Goal: Task Accomplishment & Management: Manage account settings

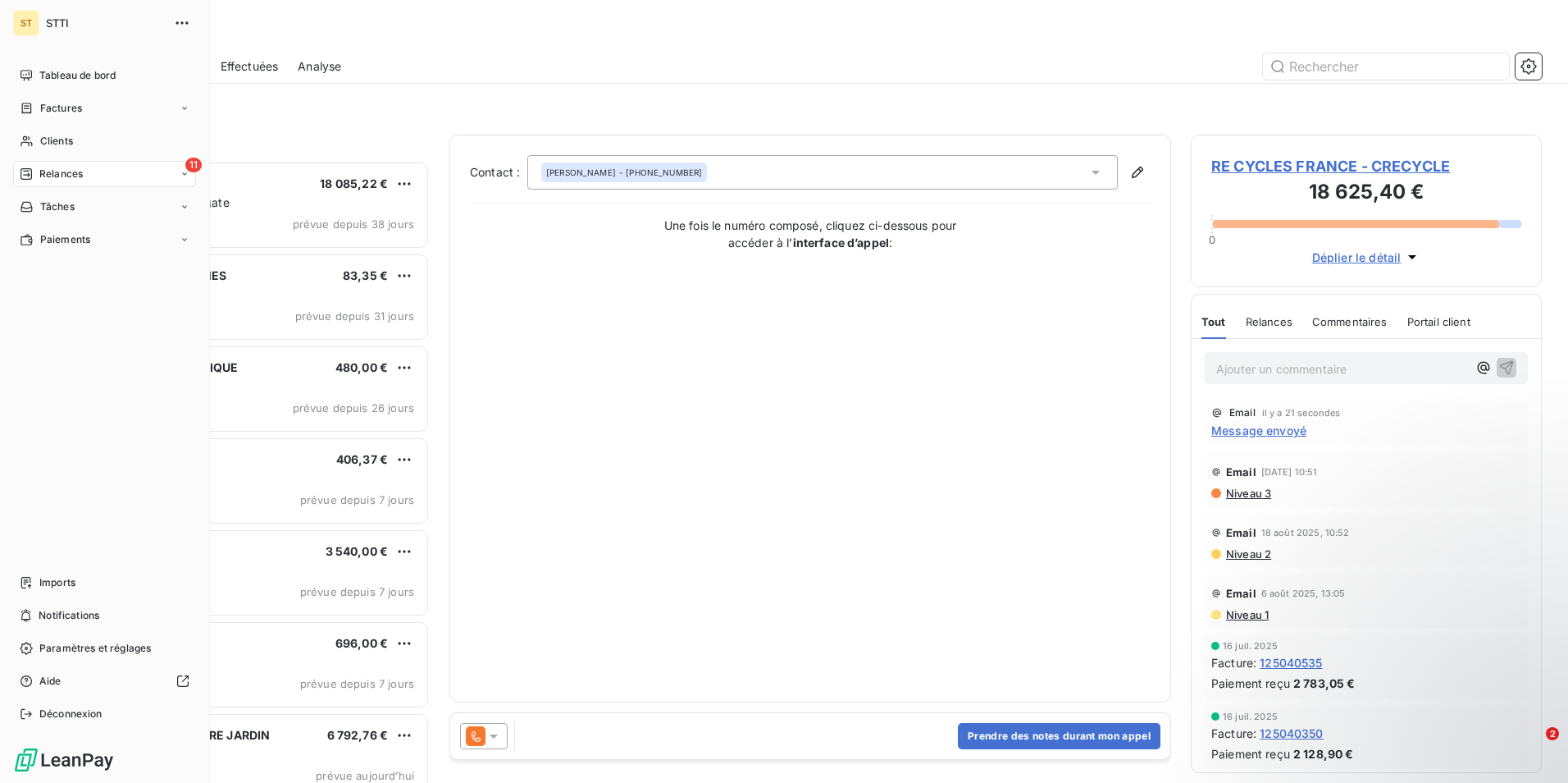
click at [29, 171] on icon at bounding box center [26, 174] width 13 height 13
click at [67, 77] on span "Tableau de bord" at bounding box center [77, 76] width 76 height 15
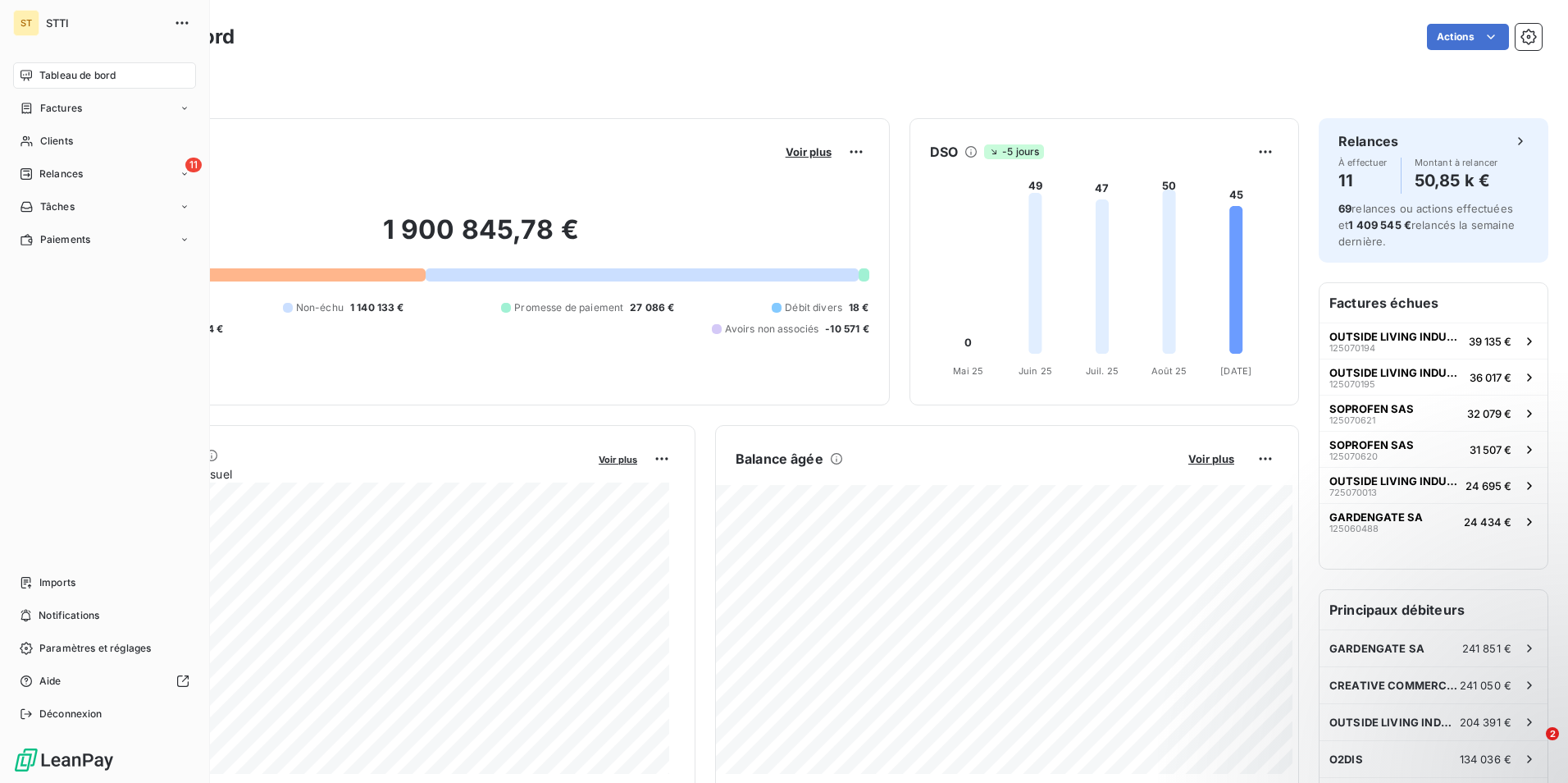
drag, startPoint x: 70, startPoint y: 142, endPoint x: 126, endPoint y: 123, distance: 59.1
click at [70, 143] on span "Clients" at bounding box center [56, 141] width 33 height 15
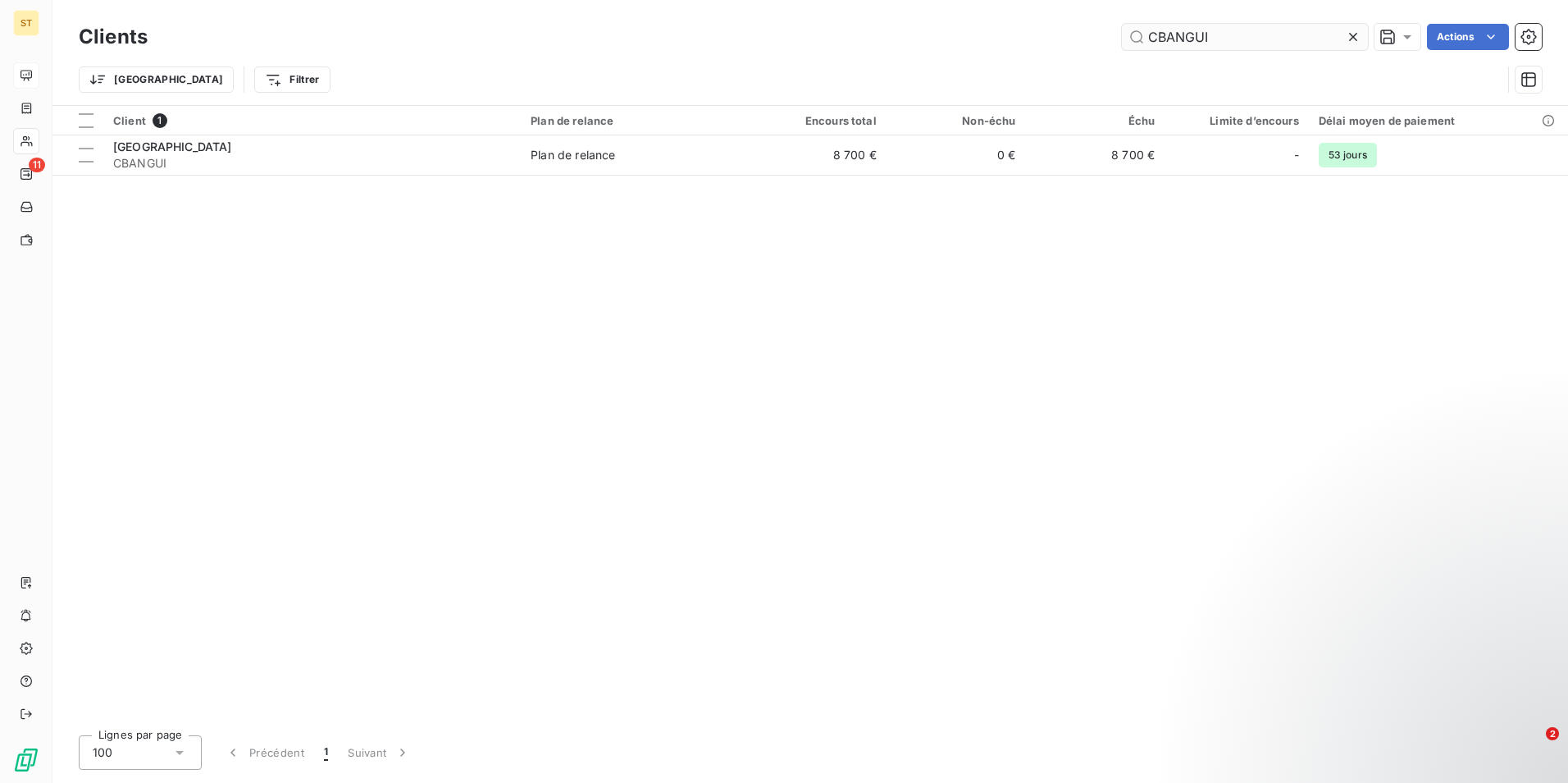
click at [1245, 40] on input "CBANGUI" at bounding box center [1245, 36] width 246 height 26
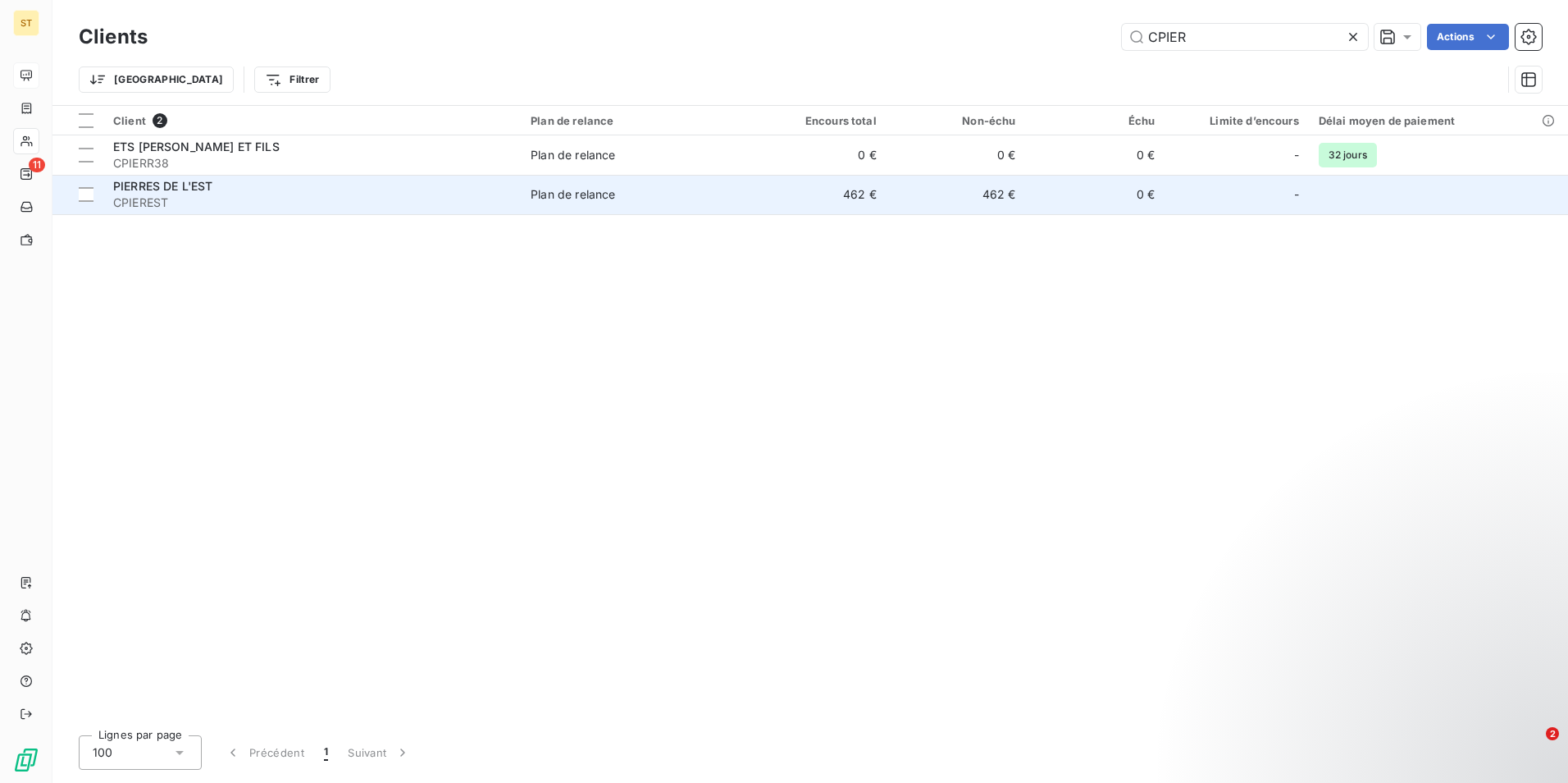
type input "CPIER"
click at [302, 191] on div "PIERRES DE L'EST" at bounding box center [312, 187] width 398 height 17
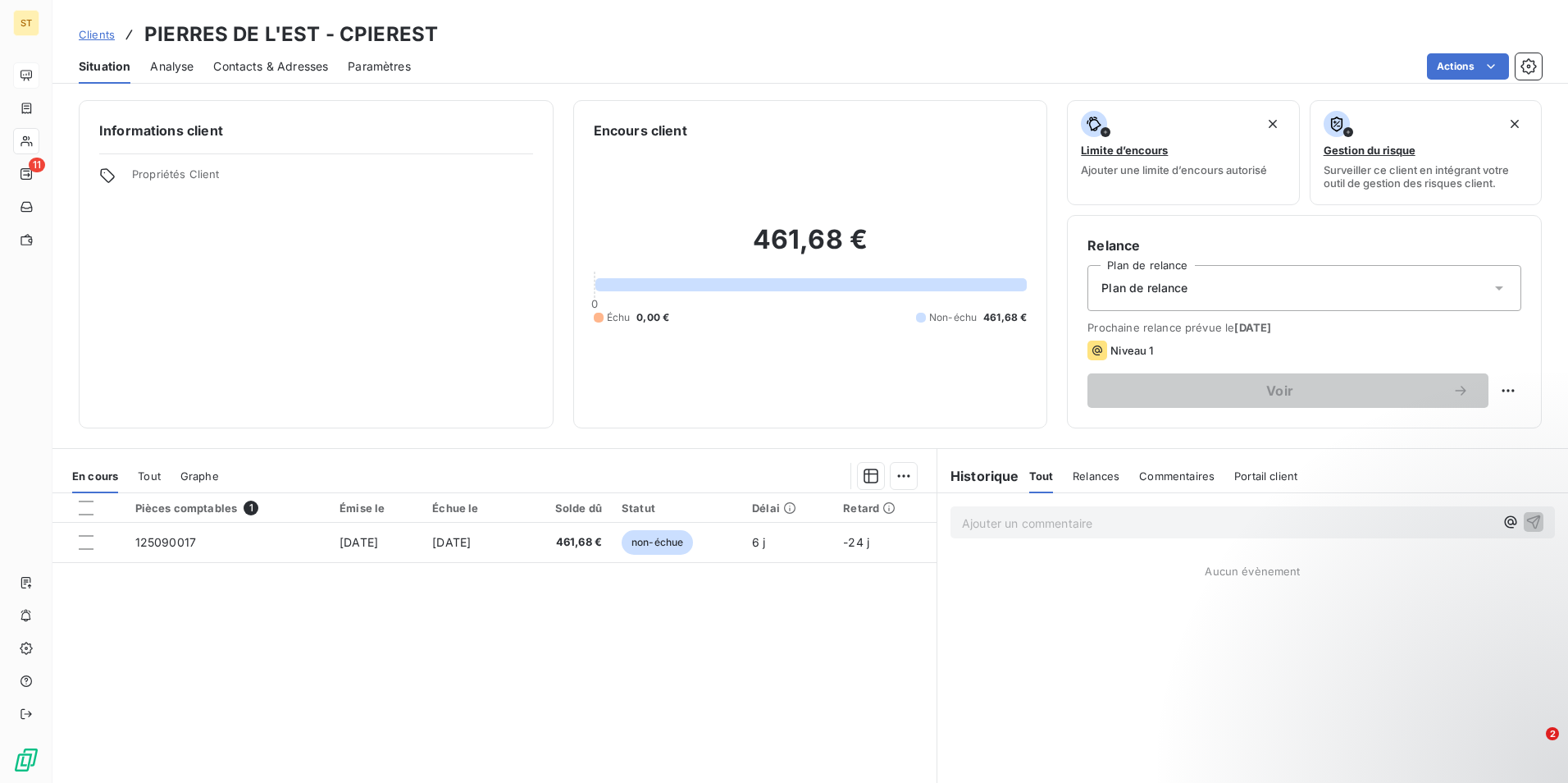
click at [255, 60] on span "Contacts & Adresses" at bounding box center [270, 66] width 115 height 17
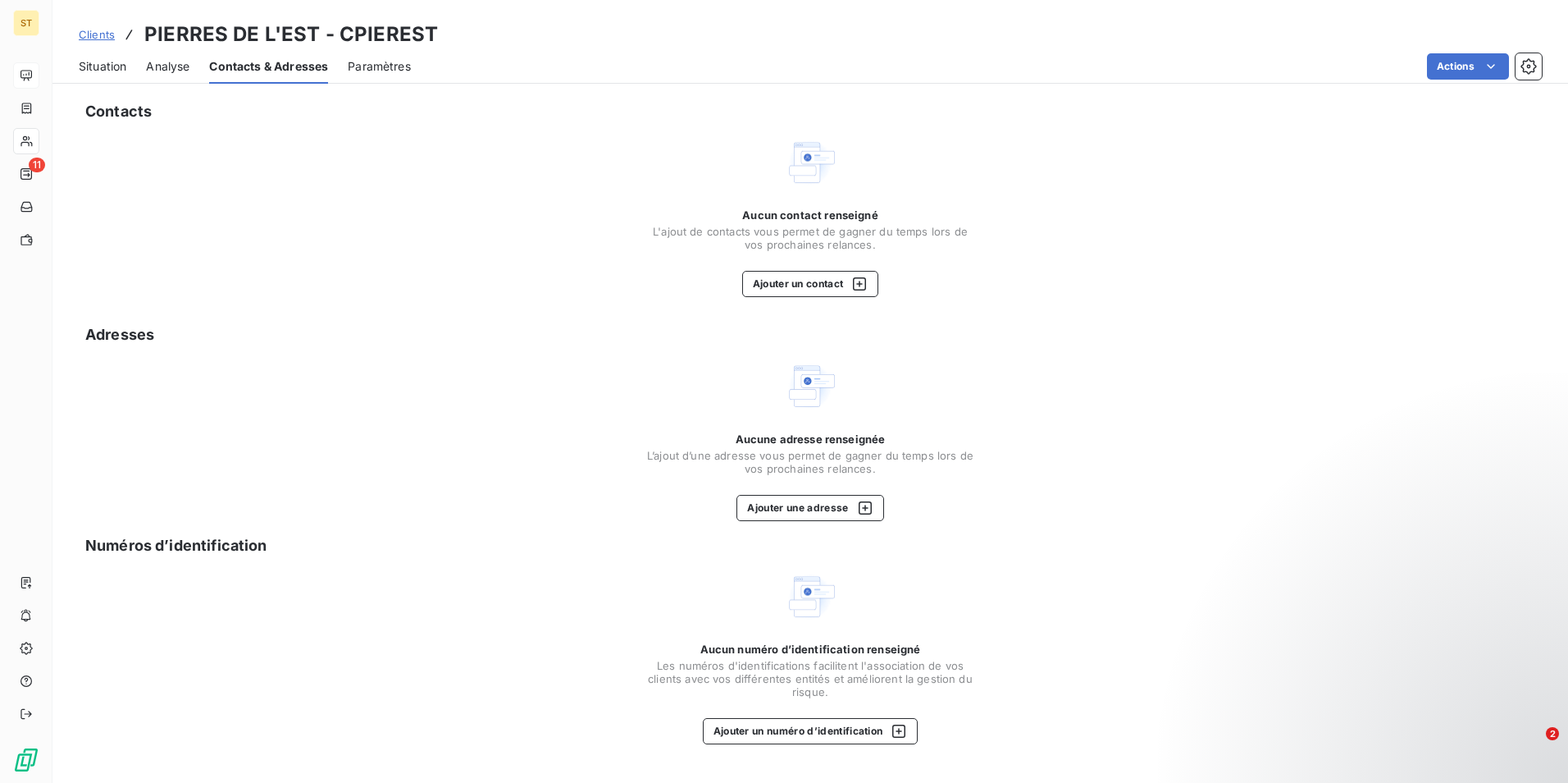
click at [107, 63] on span "Situation" at bounding box center [102, 66] width 48 height 17
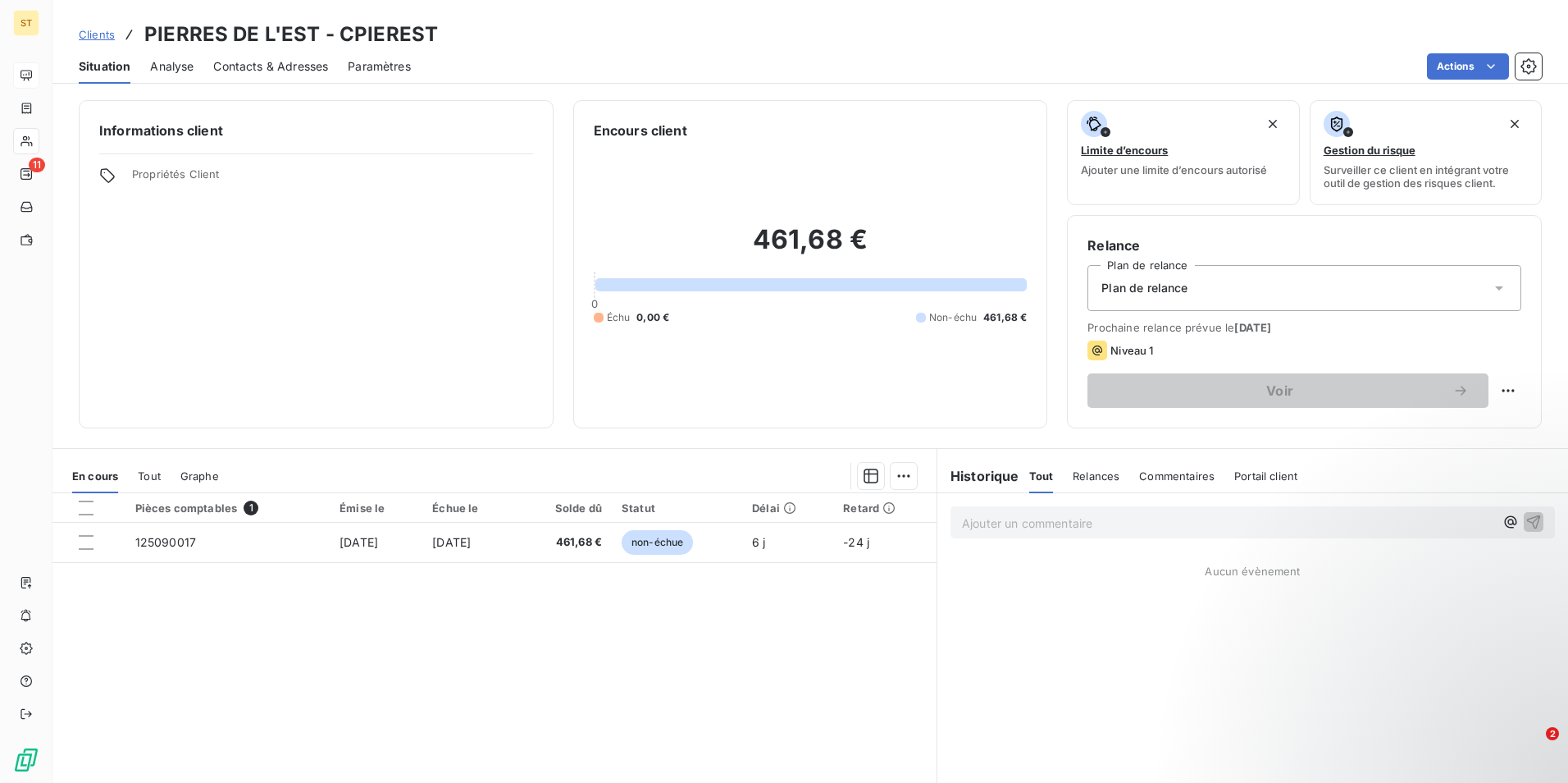
click at [264, 62] on span "Contacts & Adresses" at bounding box center [270, 66] width 115 height 17
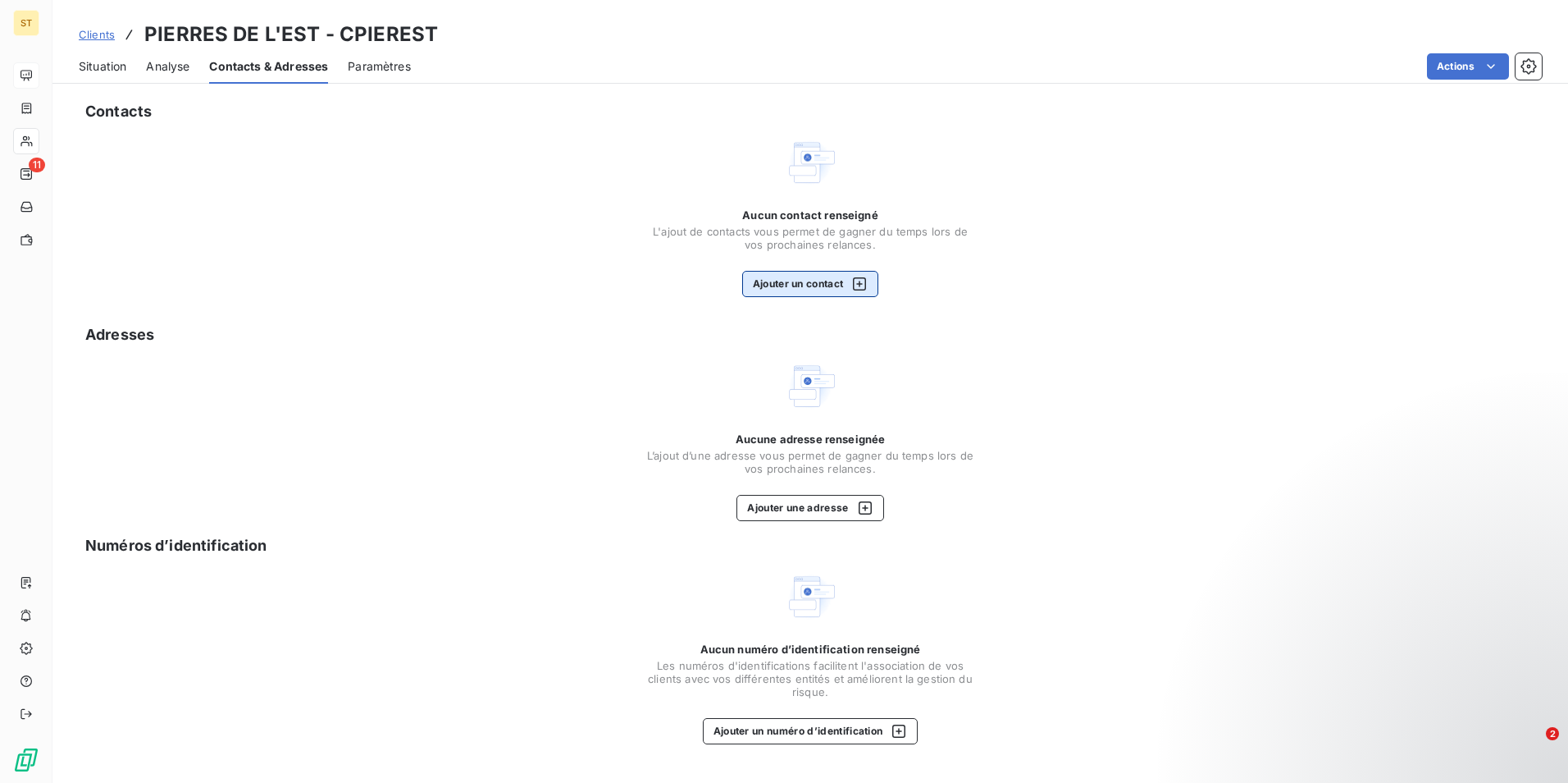
click at [804, 285] on button "Ajouter un contact" at bounding box center [810, 283] width 137 height 26
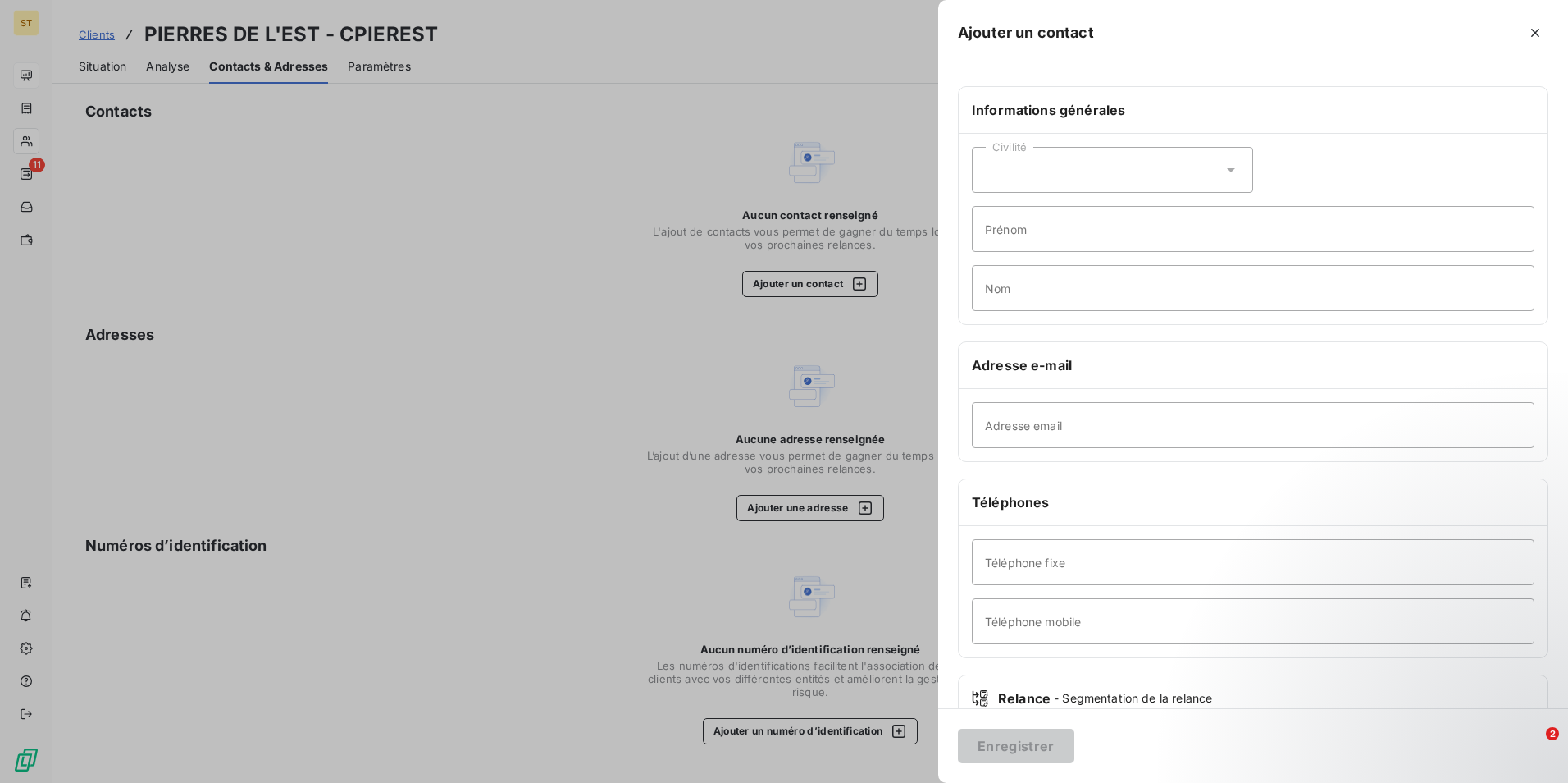
click at [803, 507] on div at bounding box center [784, 392] width 1568 height 783
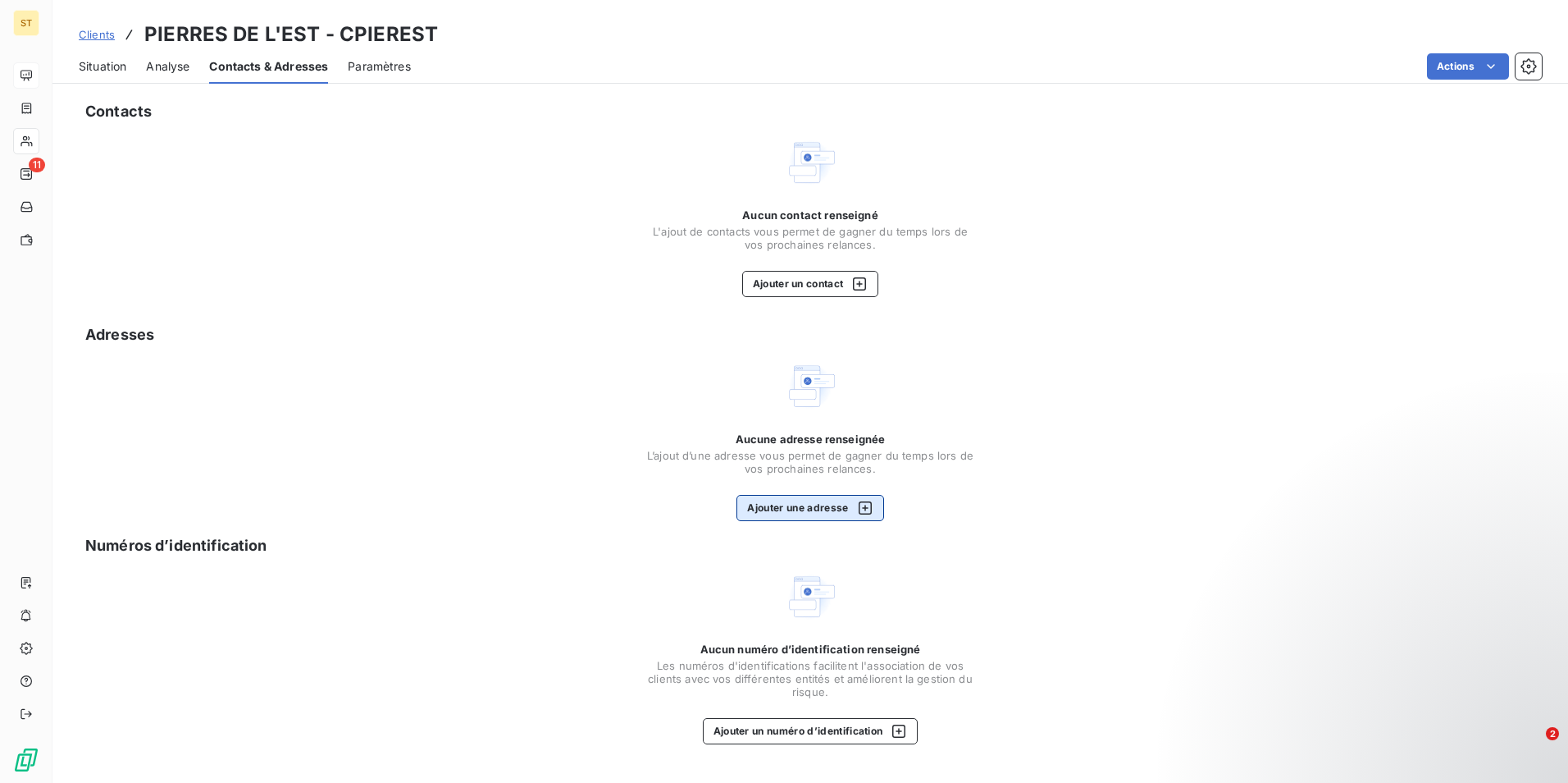
click at [804, 508] on button "Ajouter une adresse" at bounding box center [810, 507] width 147 height 26
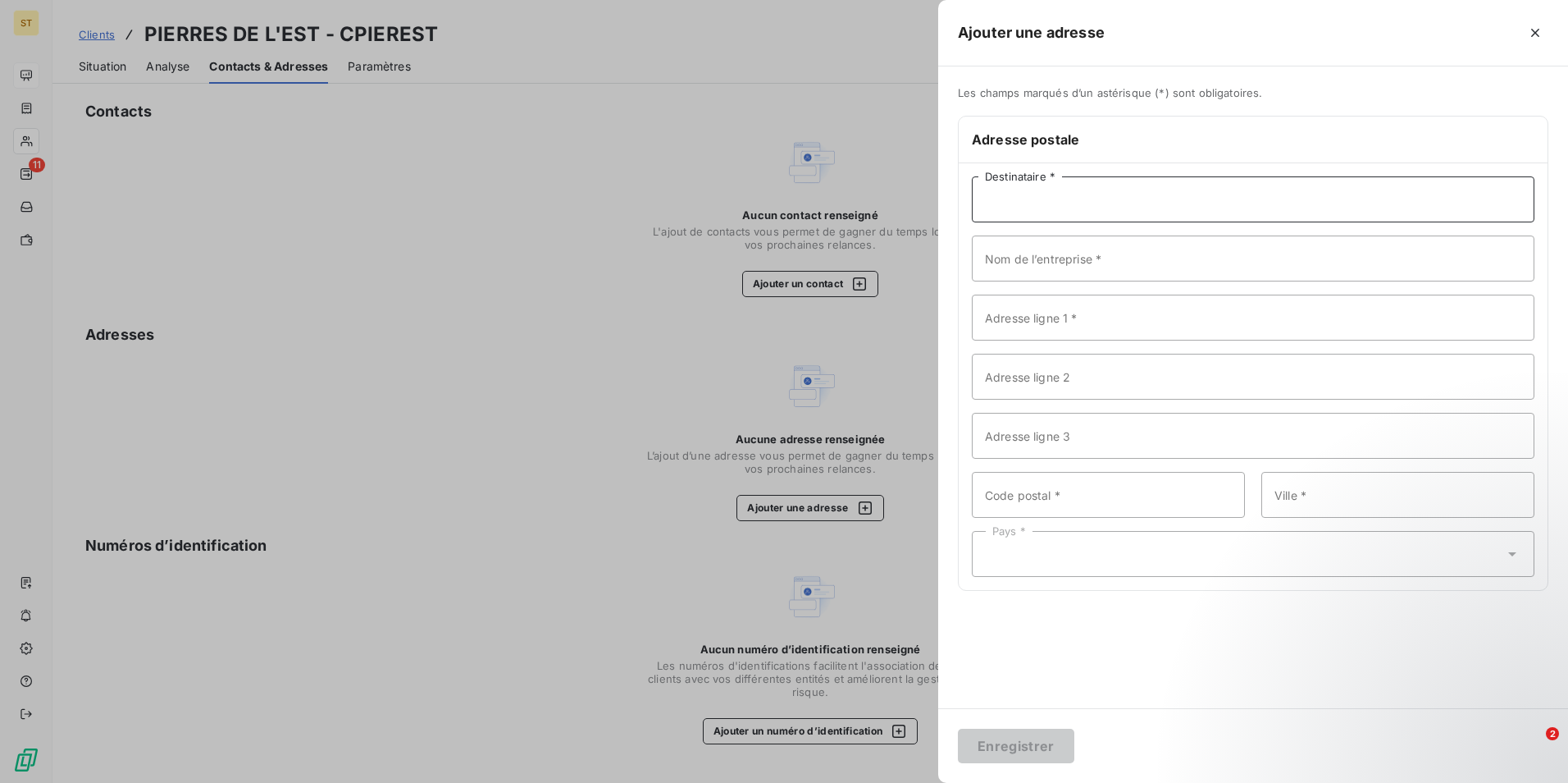
click at [1062, 197] on input "Destinataire *" at bounding box center [1253, 199] width 563 height 46
click at [499, 211] on div at bounding box center [784, 392] width 1568 height 783
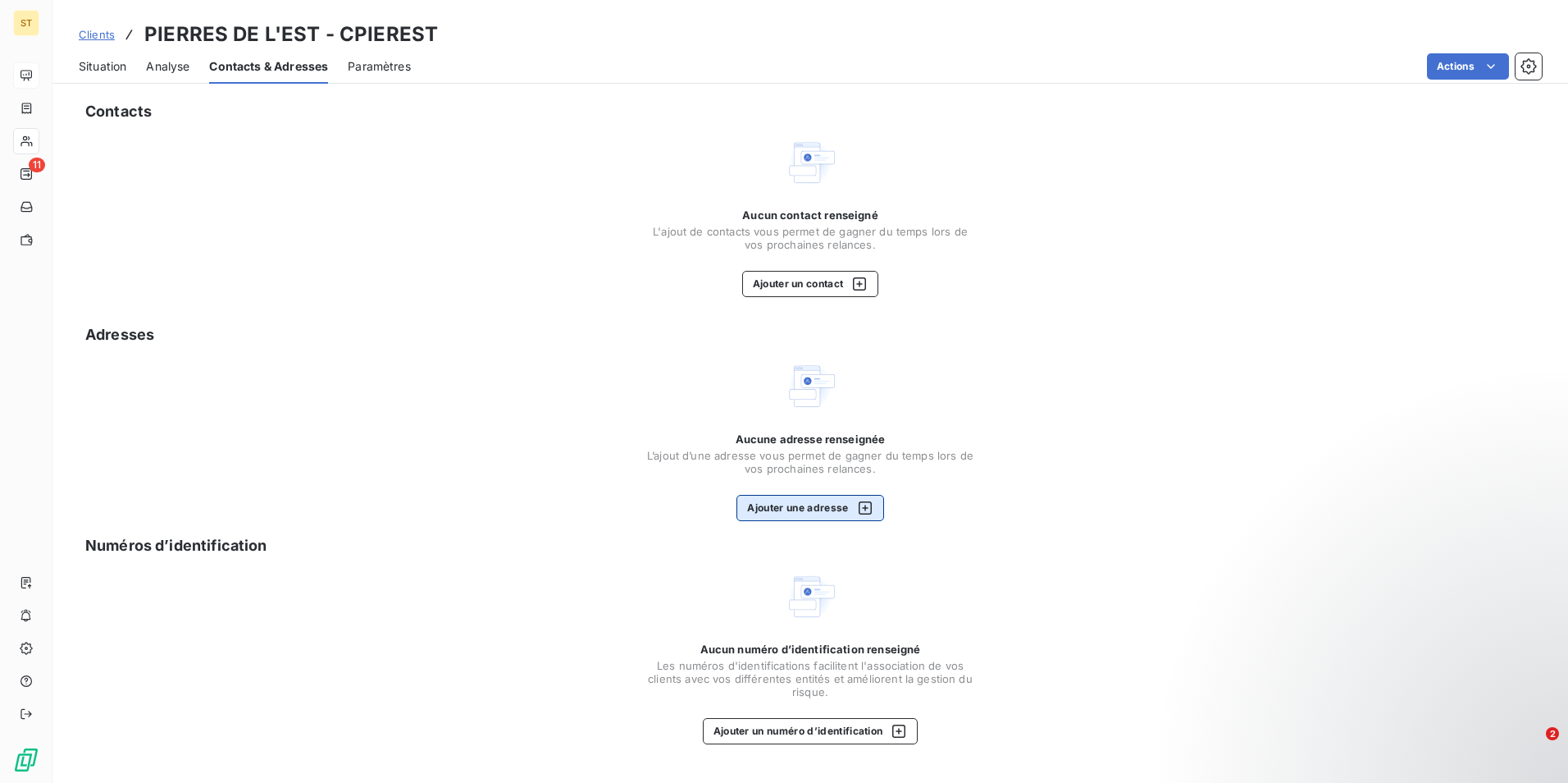
click at [813, 505] on button "Ajouter une adresse" at bounding box center [810, 507] width 147 height 26
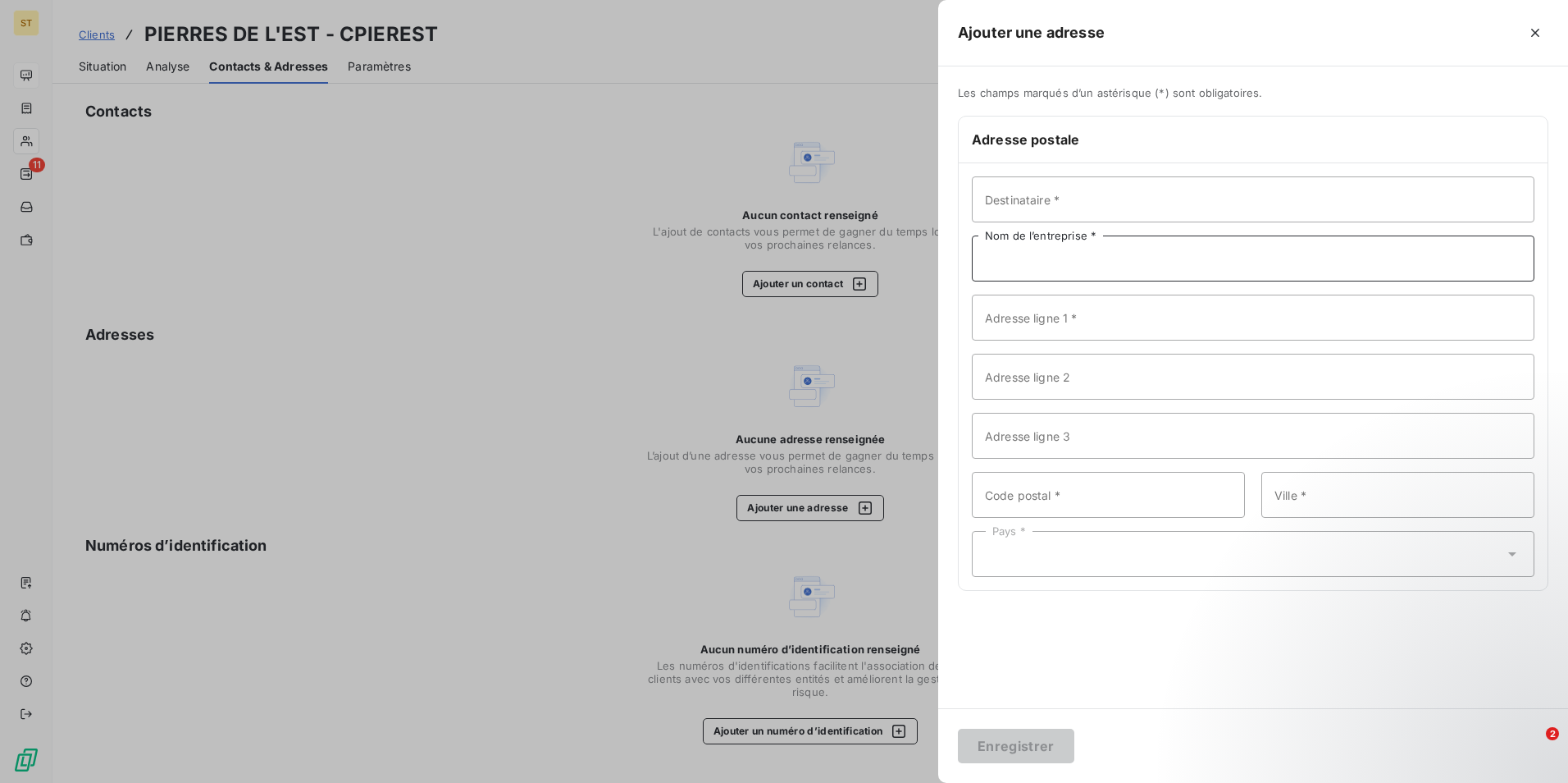
click at [1078, 263] on input "Nom de l’entreprise *" at bounding box center [1253, 258] width 563 height 46
type input "PIERRES DE L'EST"
click at [1038, 496] on input "Code postal *" at bounding box center [1108, 495] width 273 height 46
type input "57915"
type input "WOUSTVILLER"
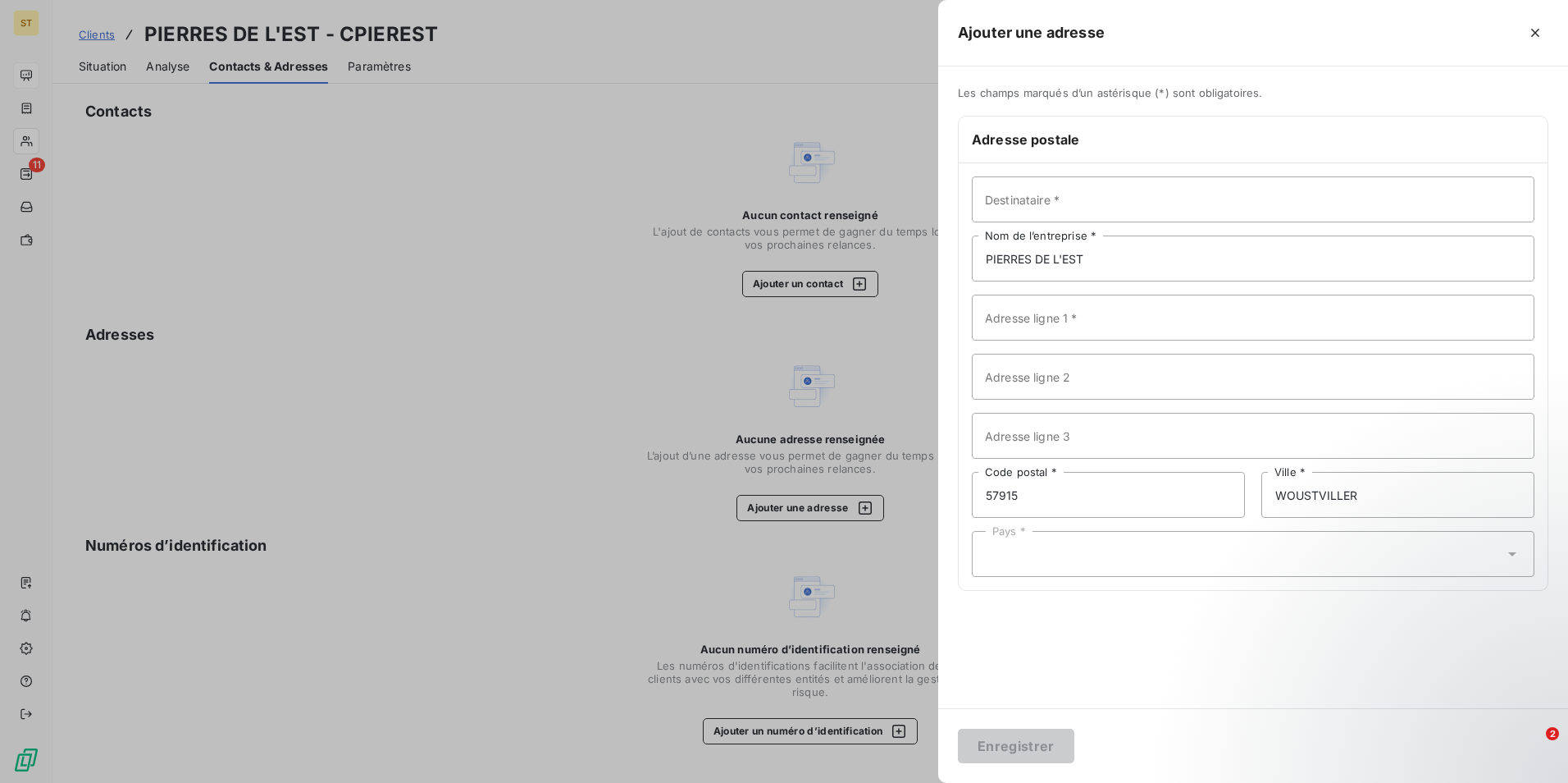
click at [1515, 554] on icon at bounding box center [1513, 554] width 8 height 4
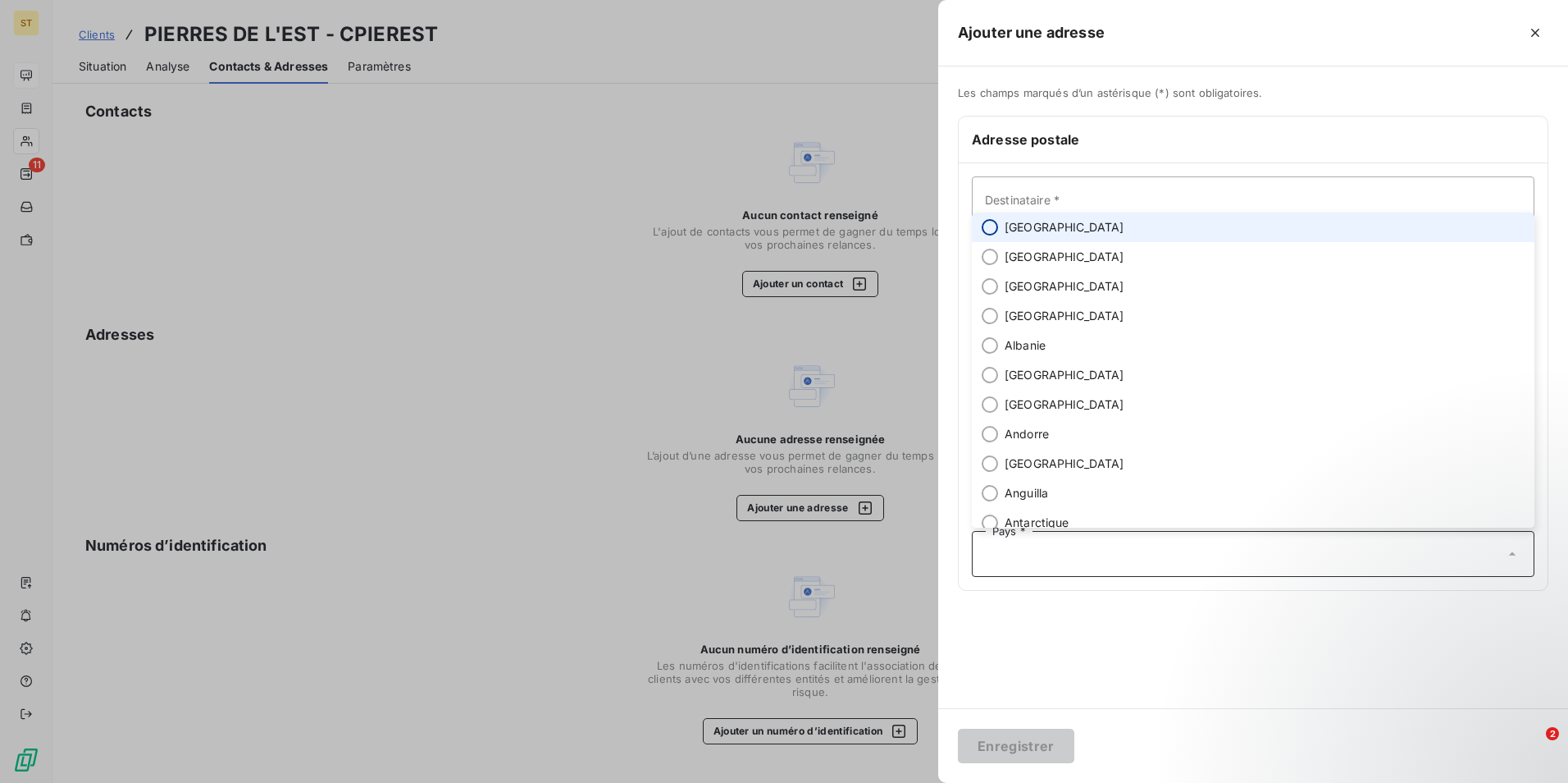
click at [987, 225] on input "radio" at bounding box center [990, 228] width 17 height 17
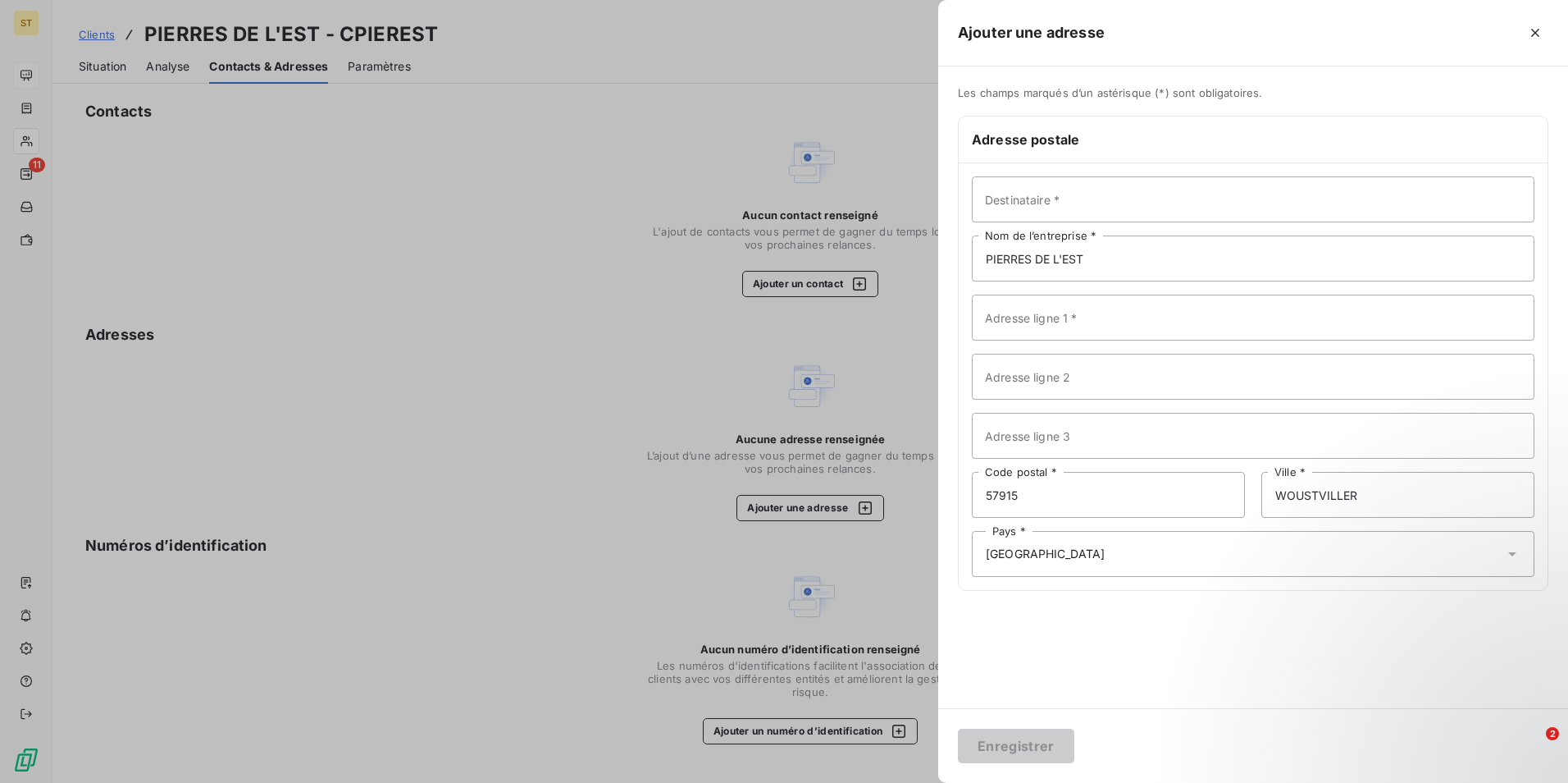
click at [1039, 656] on div "Les champs marqués d’un astérisque (*) sont obligatoires. Adresse postale Desti…" at bounding box center [1253, 387] width 630 height 642
click at [1033, 322] on input "Adresse ligne 1 *" at bounding box center [1253, 318] width 563 height 46
type input "[STREET_ADDRESS]"
click at [1022, 741] on button "Enregistrer" at bounding box center [1016, 745] width 117 height 34
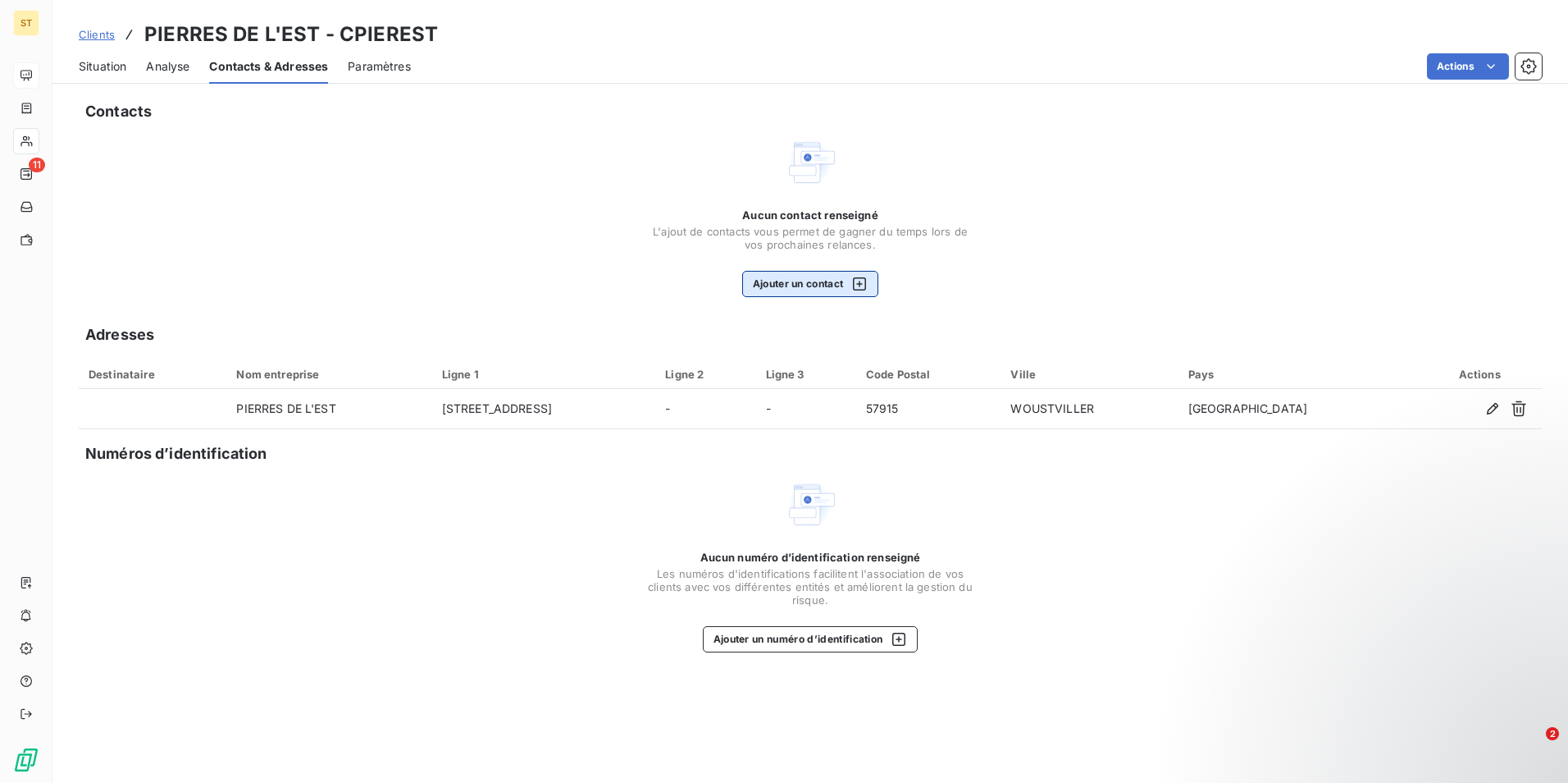
click at [787, 285] on button "Ajouter un contact" at bounding box center [810, 283] width 137 height 26
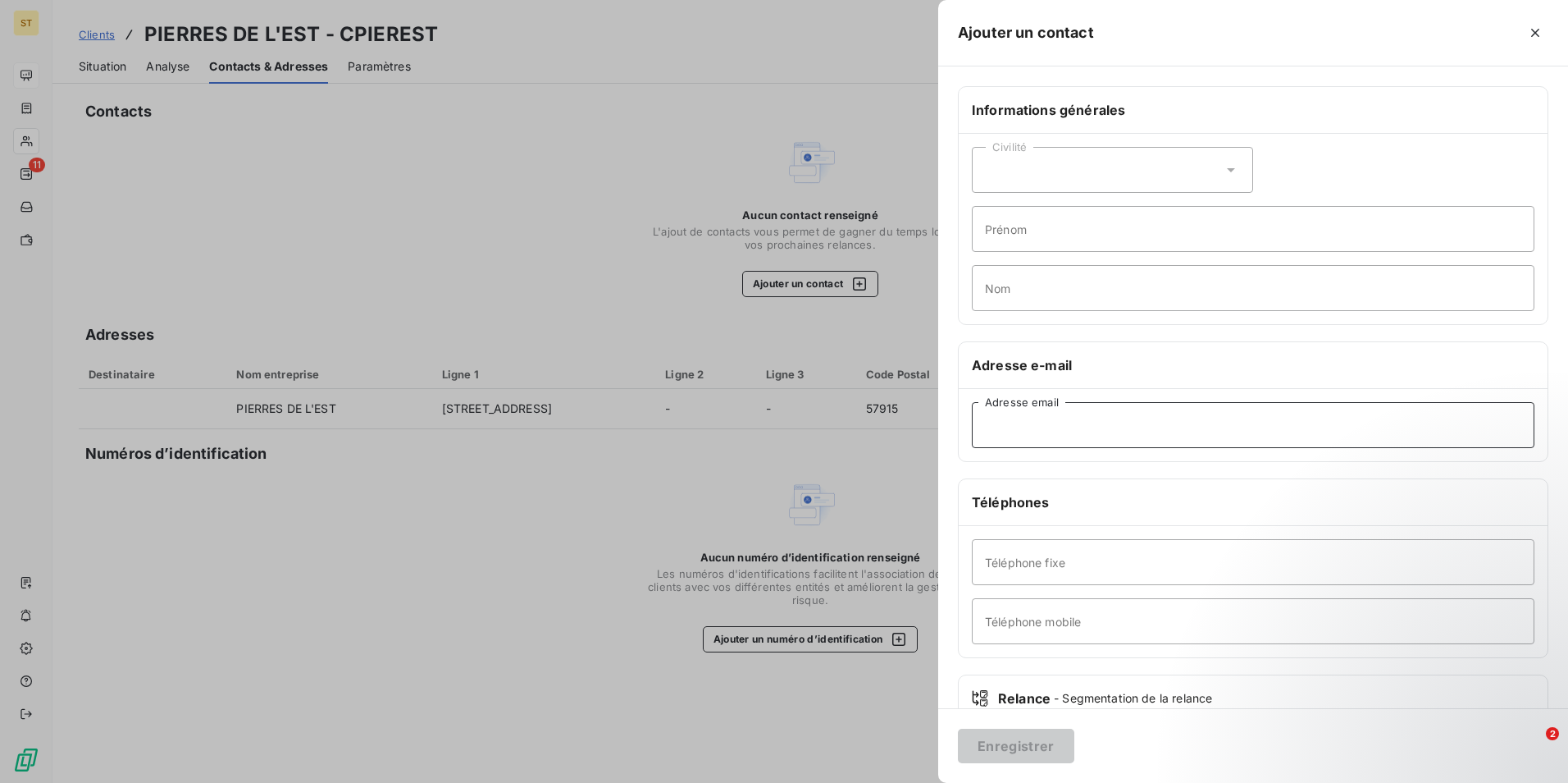
click at [1012, 422] on input "Adresse email" at bounding box center [1253, 425] width 563 height 46
type input "[EMAIL_ADDRESS][DOMAIN_NAME]"
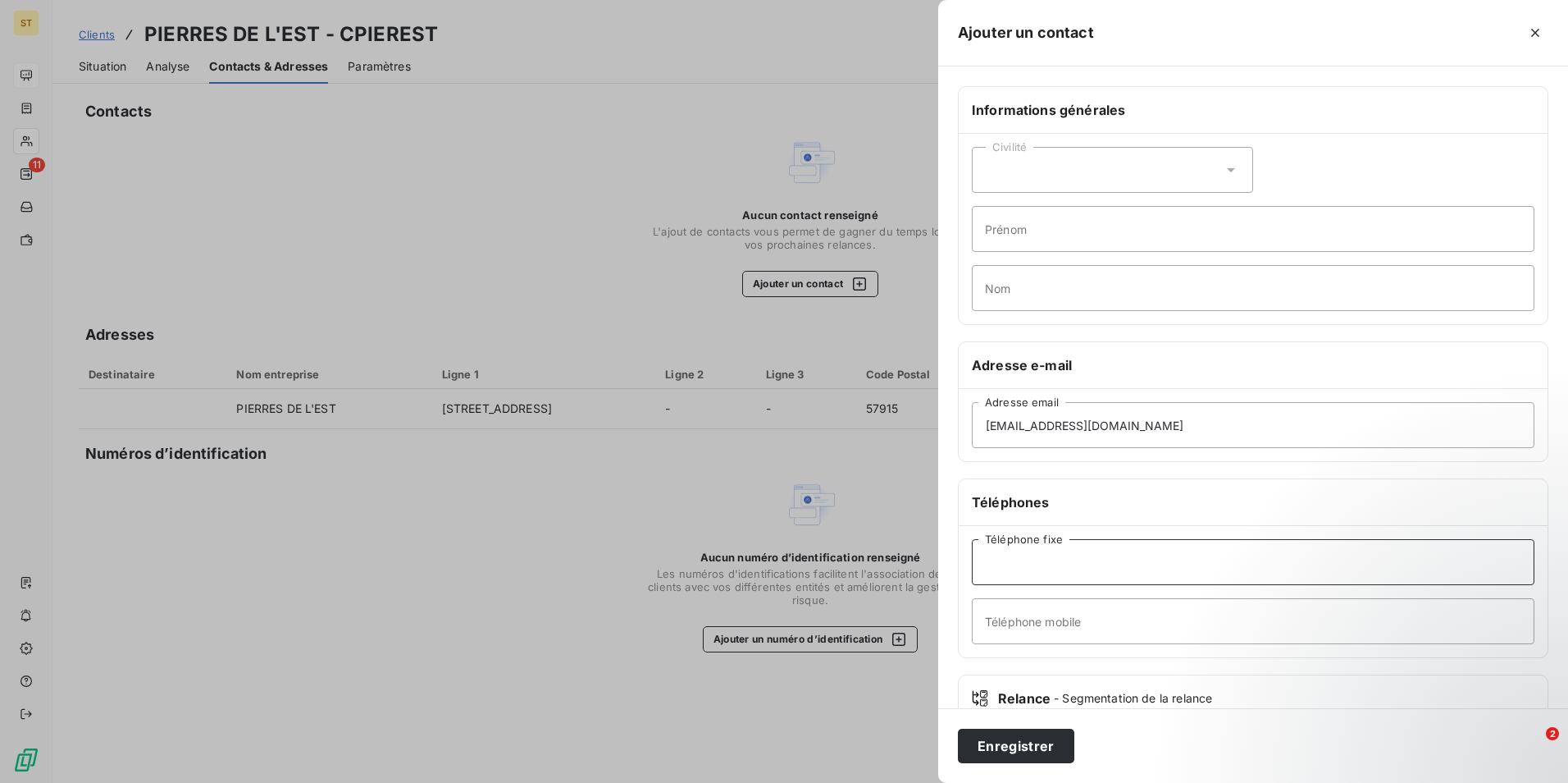
click at [1034, 554] on input "Téléphone fixe" at bounding box center [1253, 562] width 563 height 46
type input "03 87 98 34 48"
click at [1026, 745] on button "Enregistrer" at bounding box center [1016, 745] width 117 height 34
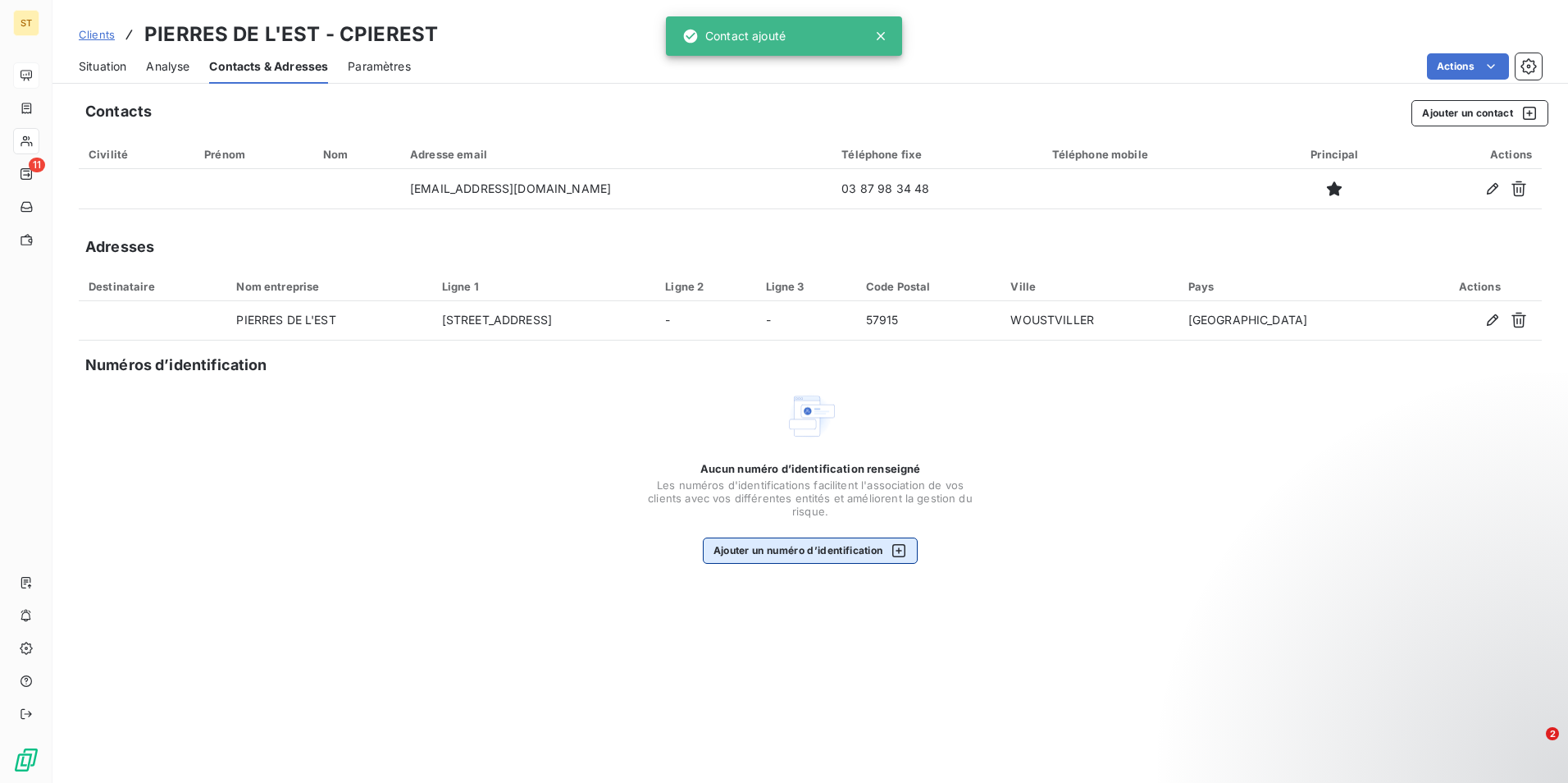
click at [753, 560] on button "Ajouter un numéro d’identification" at bounding box center [810, 550] width 216 height 26
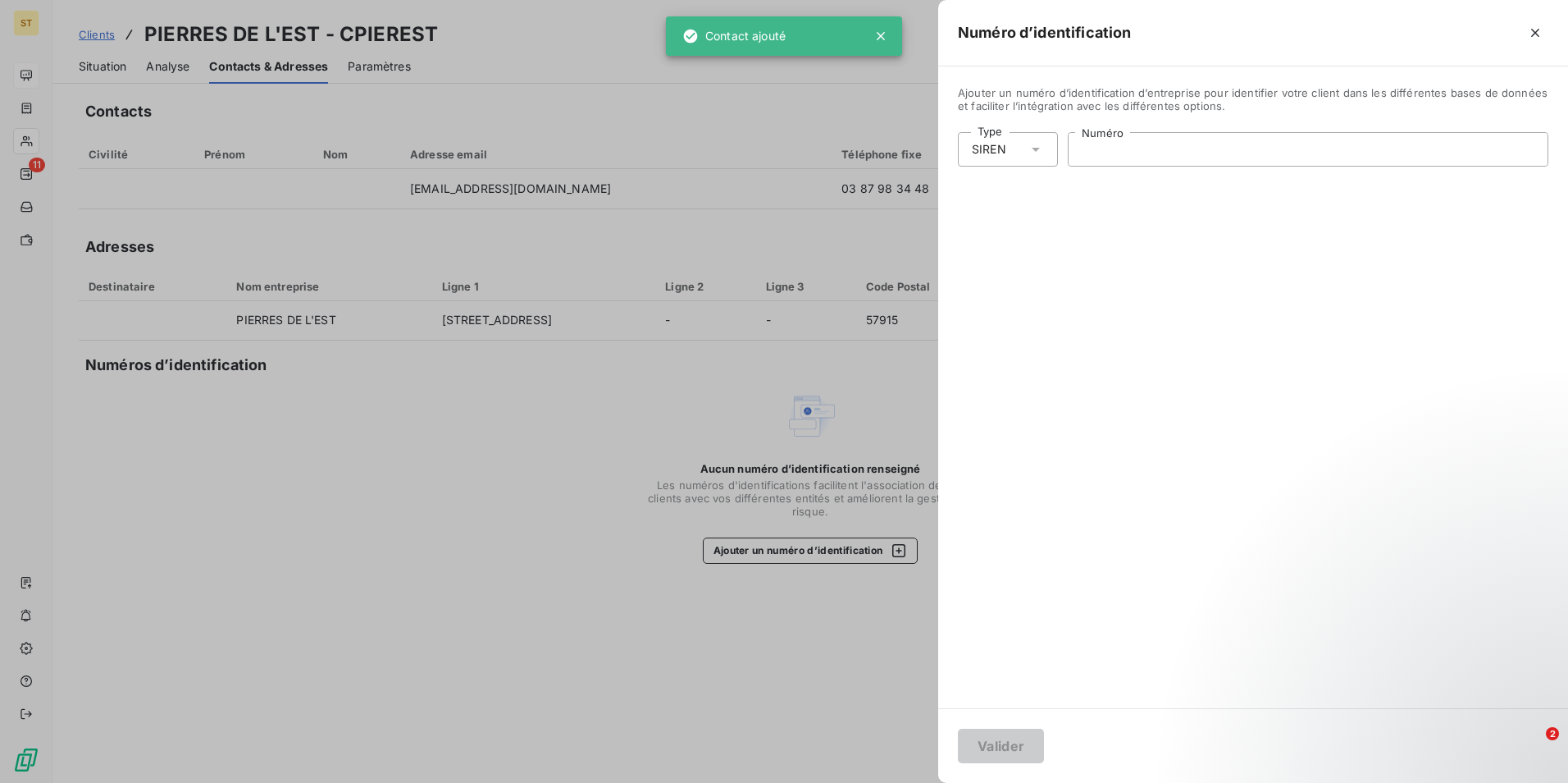
click at [1161, 148] on input "Numéro" at bounding box center [1308, 149] width 479 height 33
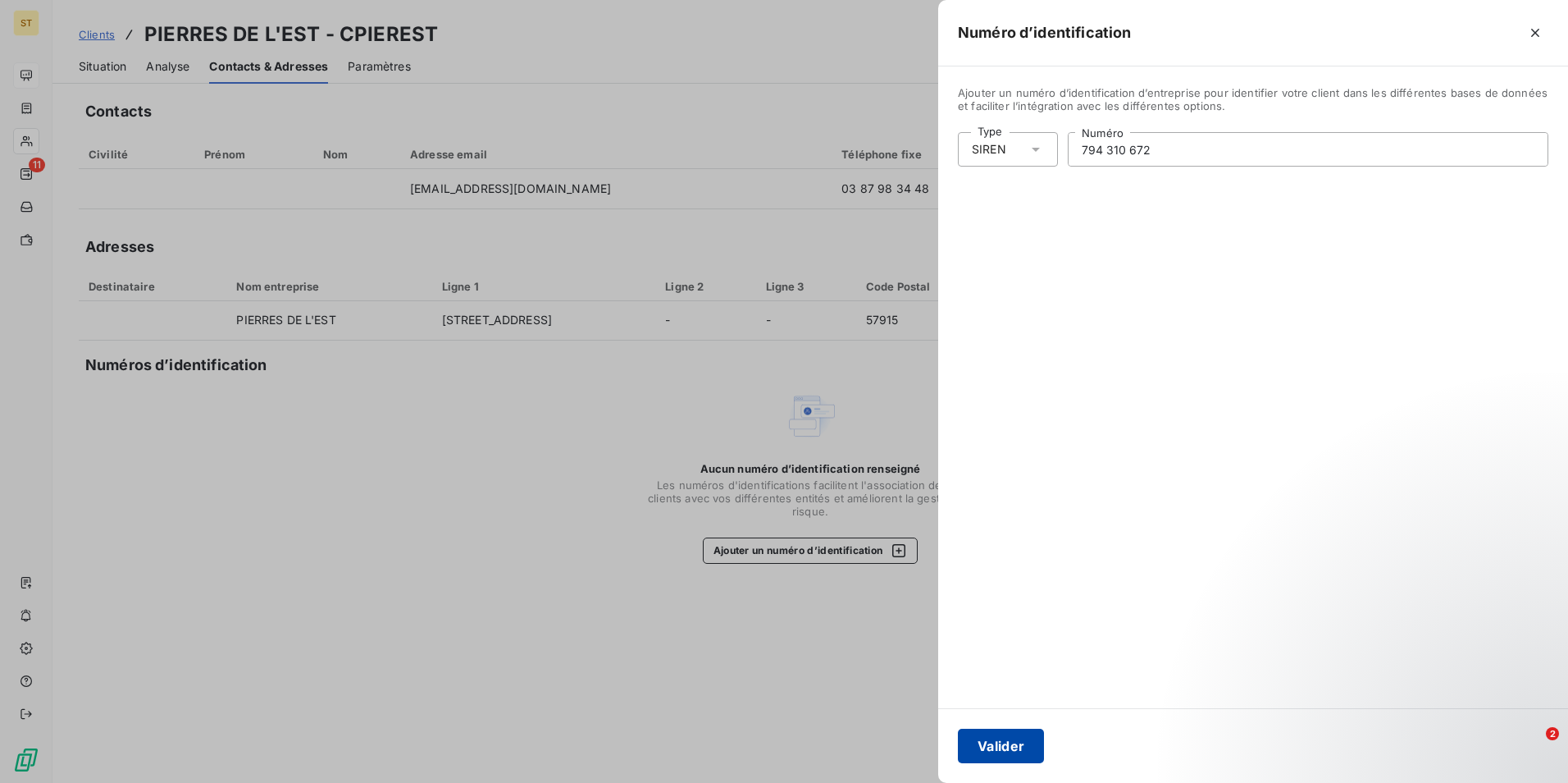
type input "794 310 672"
click at [1014, 741] on button "Valider" at bounding box center [1001, 745] width 87 height 34
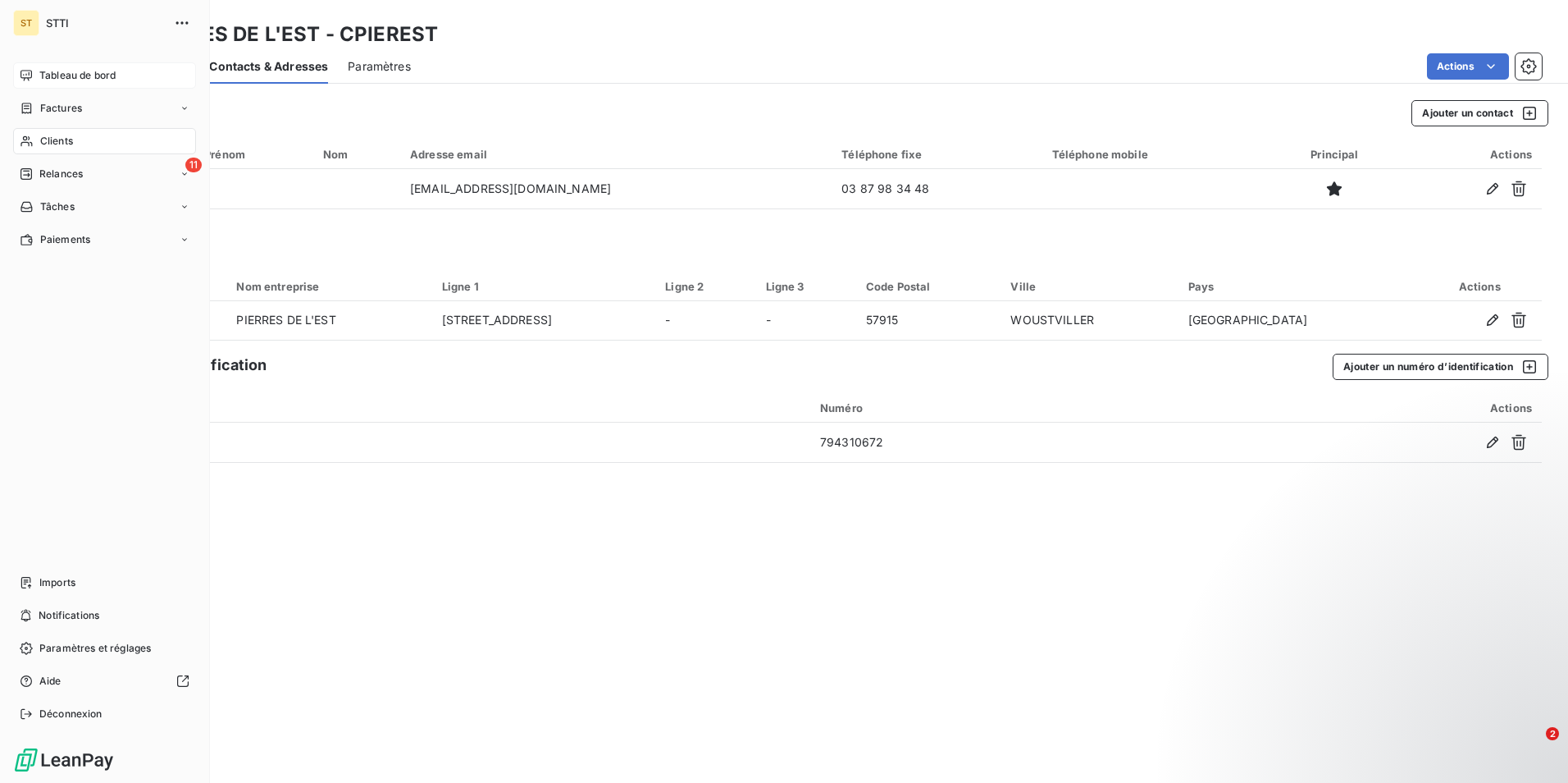
click at [49, 140] on span "Clients" at bounding box center [56, 141] width 33 height 15
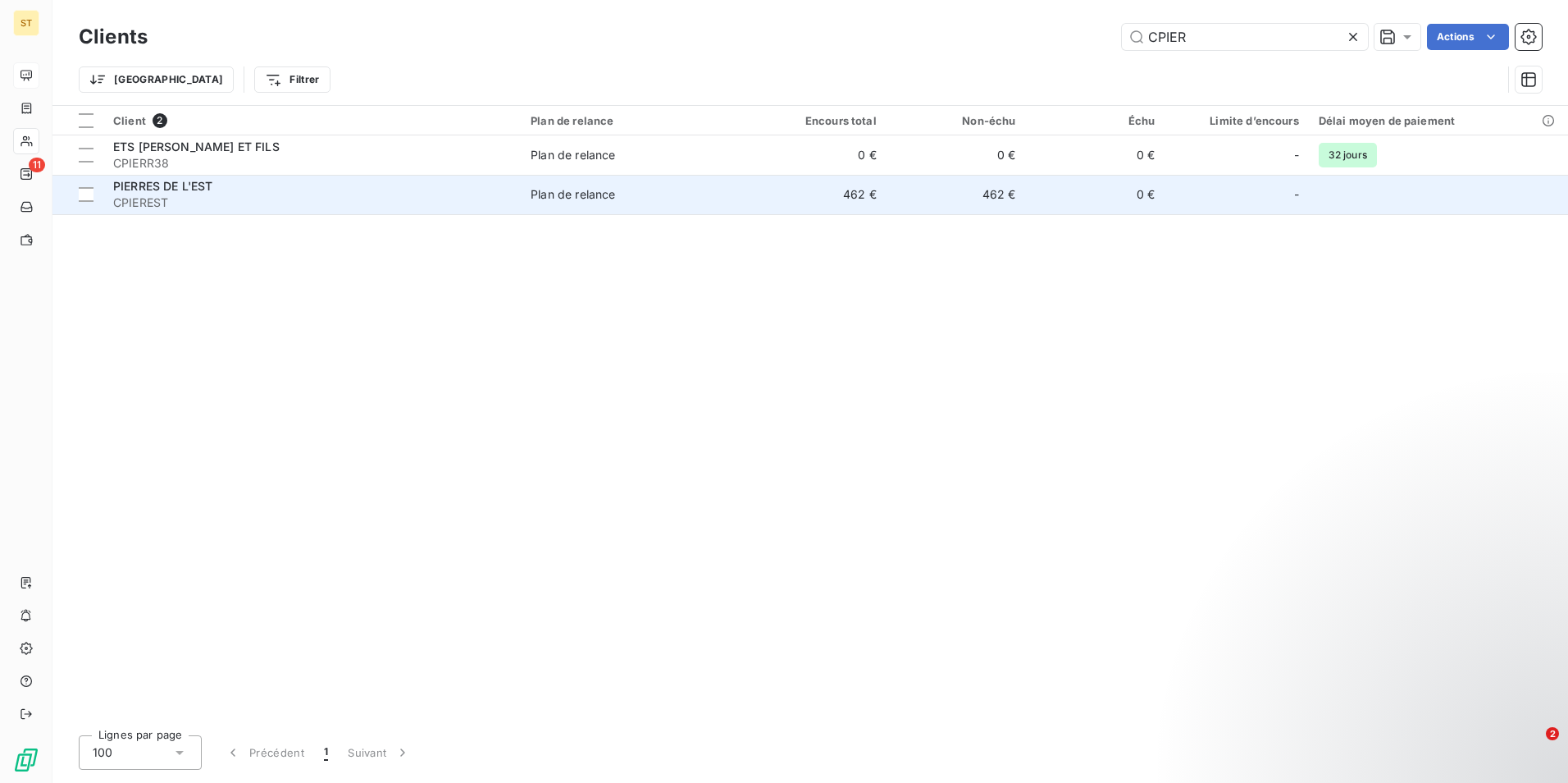
click at [137, 192] on span "PIERRES DE L'EST" at bounding box center [163, 186] width 99 height 14
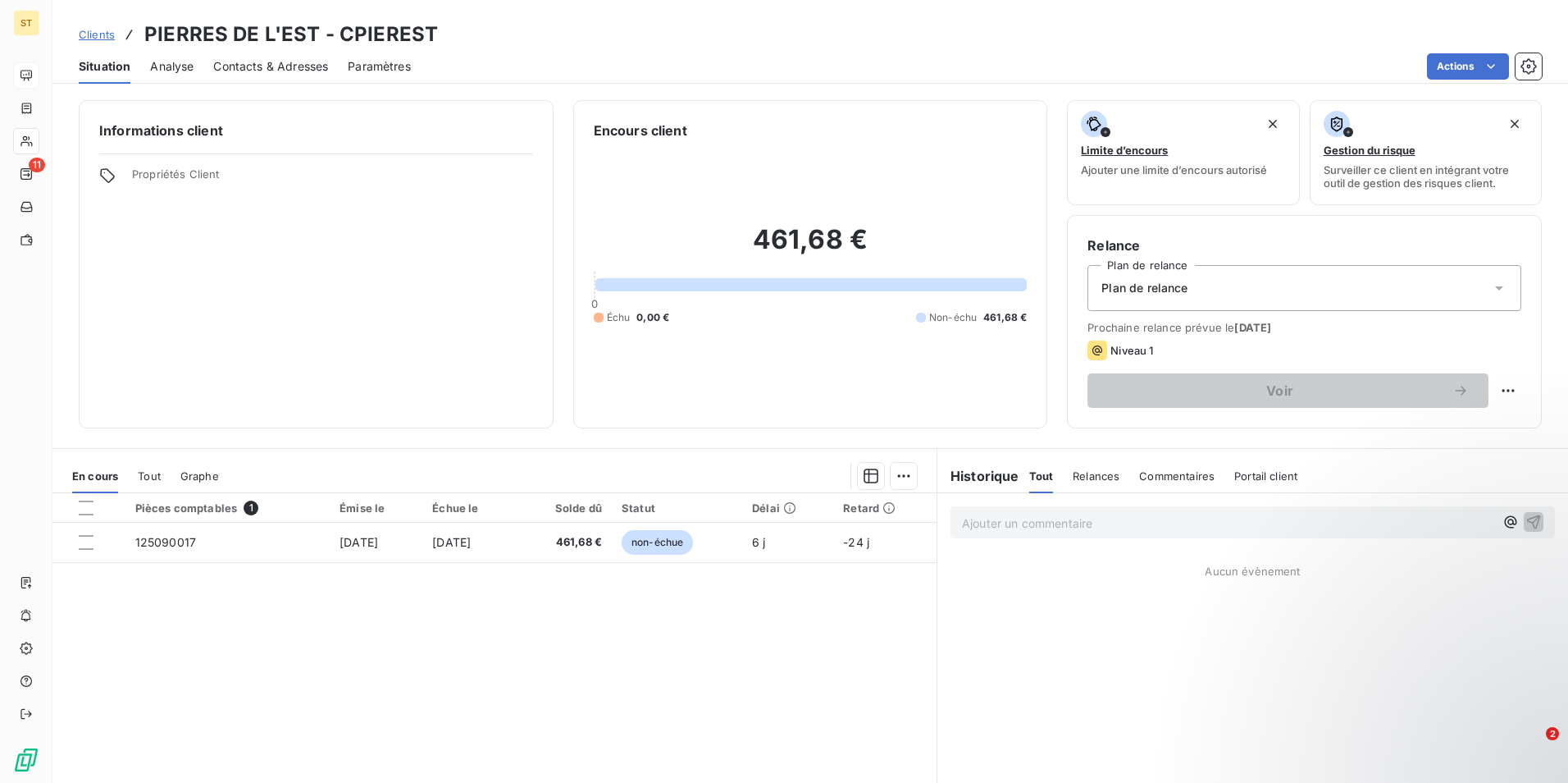
click at [254, 67] on span "Contacts & Adresses" at bounding box center [270, 66] width 115 height 17
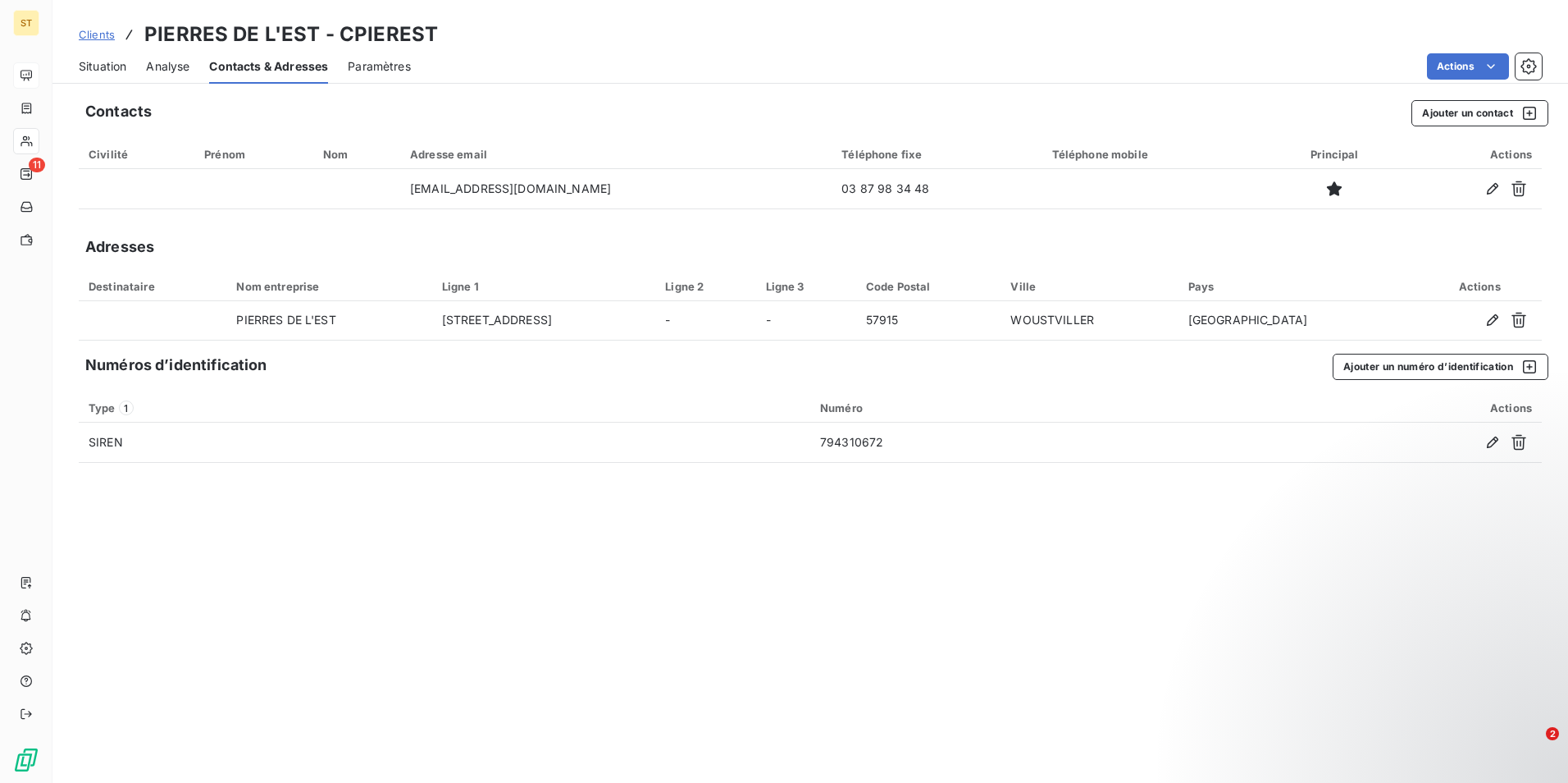
click at [676, 29] on div "Clients PIERRES DE L'EST - CPIEREST" at bounding box center [810, 34] width 1516 height 29
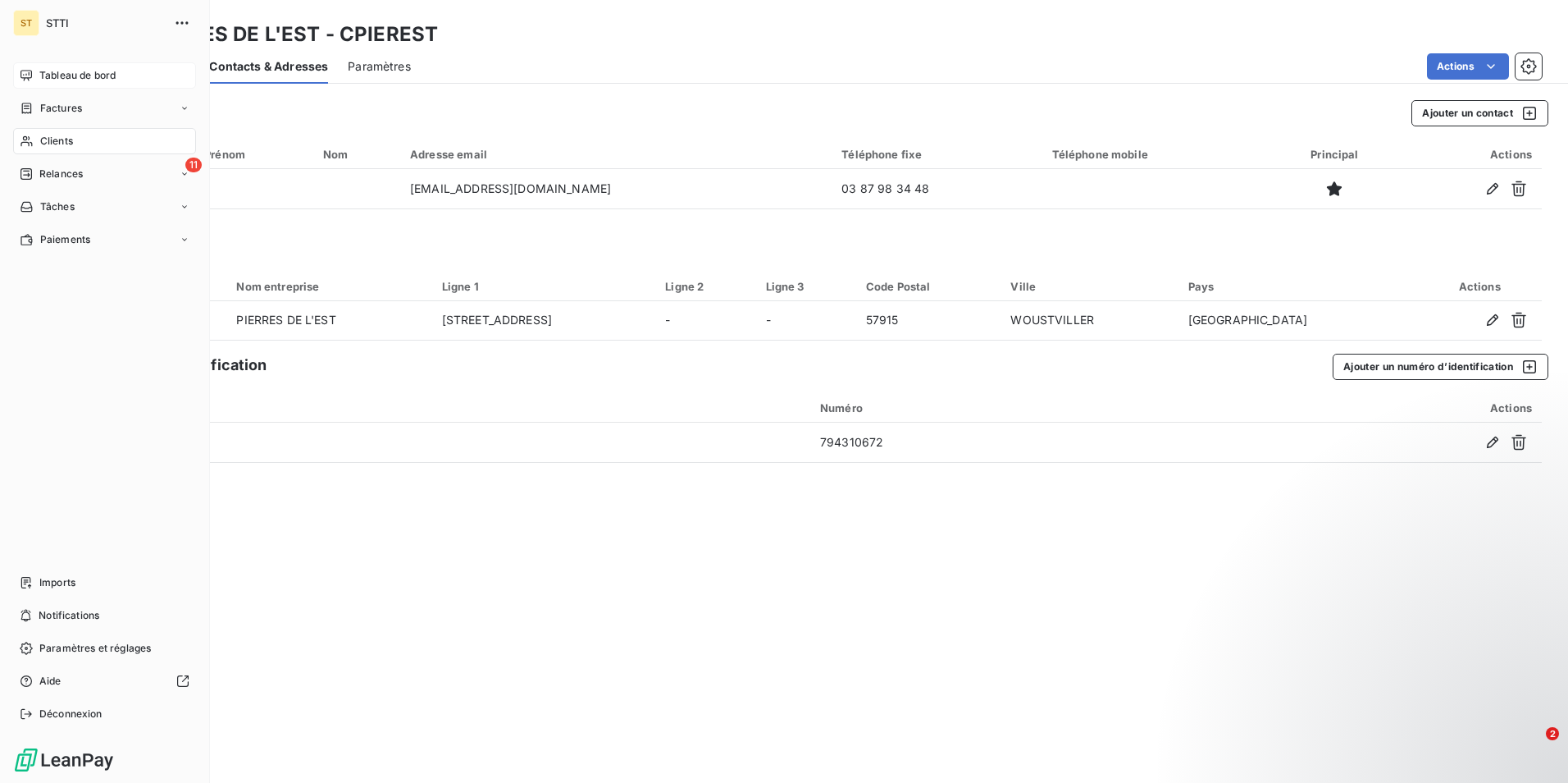
click at [66, 138] on span "Clients" at bounding box center [56, 141] width 33 height 15
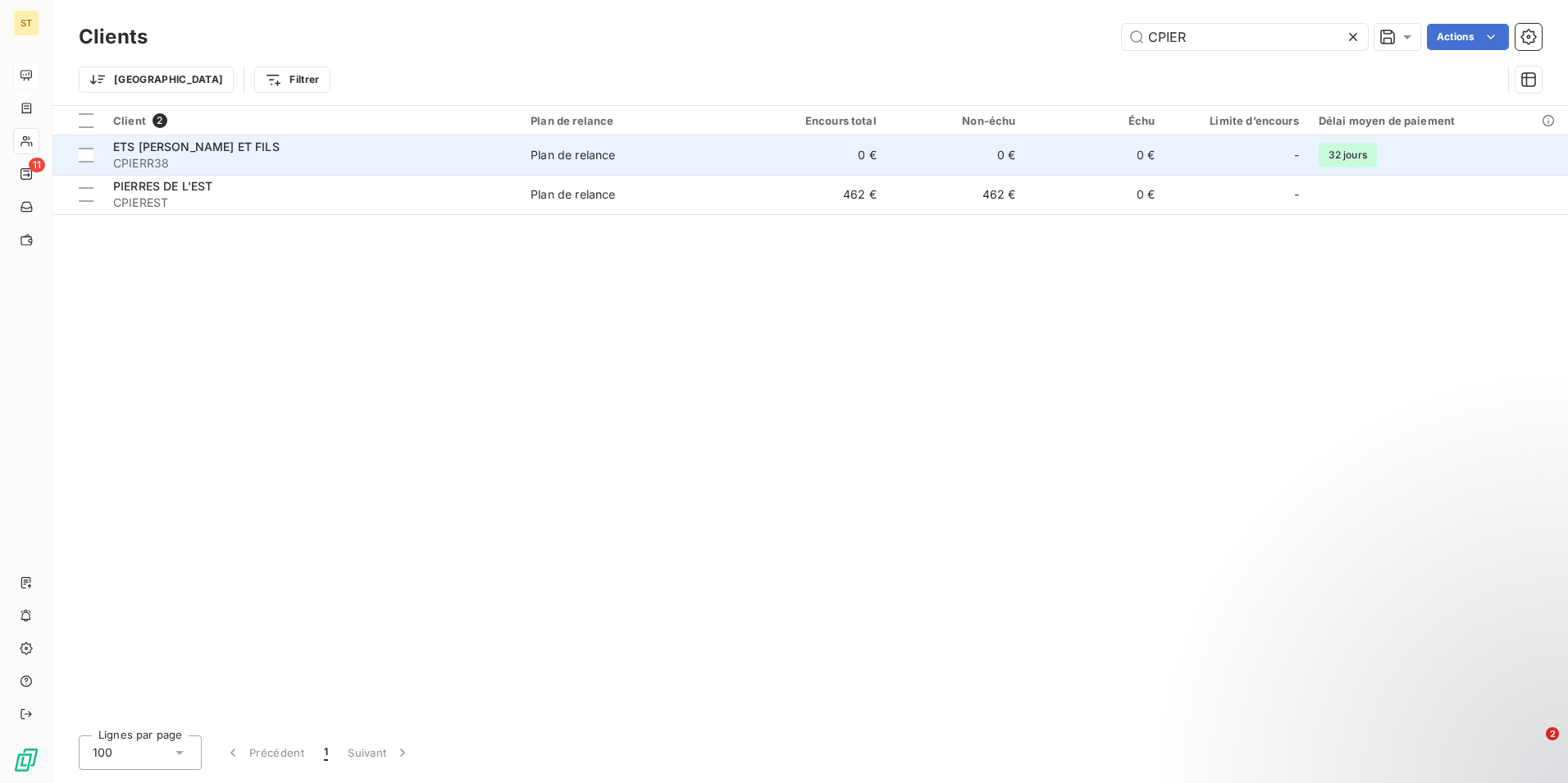
click at [176, 148] on span "ETS [PERSON_NAME] ET FILS" at bounding box center [197, 146] width 166 height 14
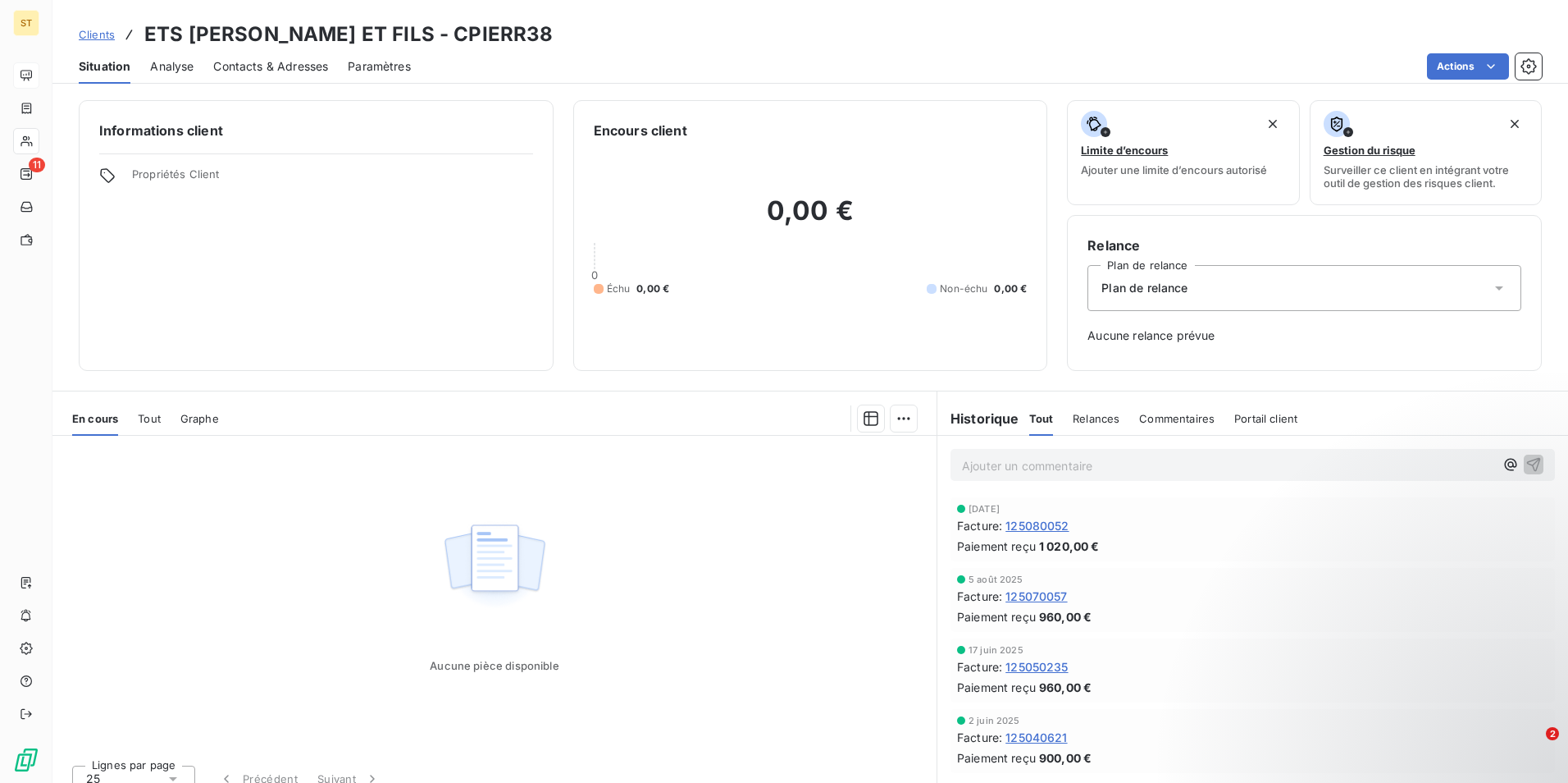
click at [282, 64] on span "Contacts & Adresses" at bounding box center [270, 66] width 115 height 17
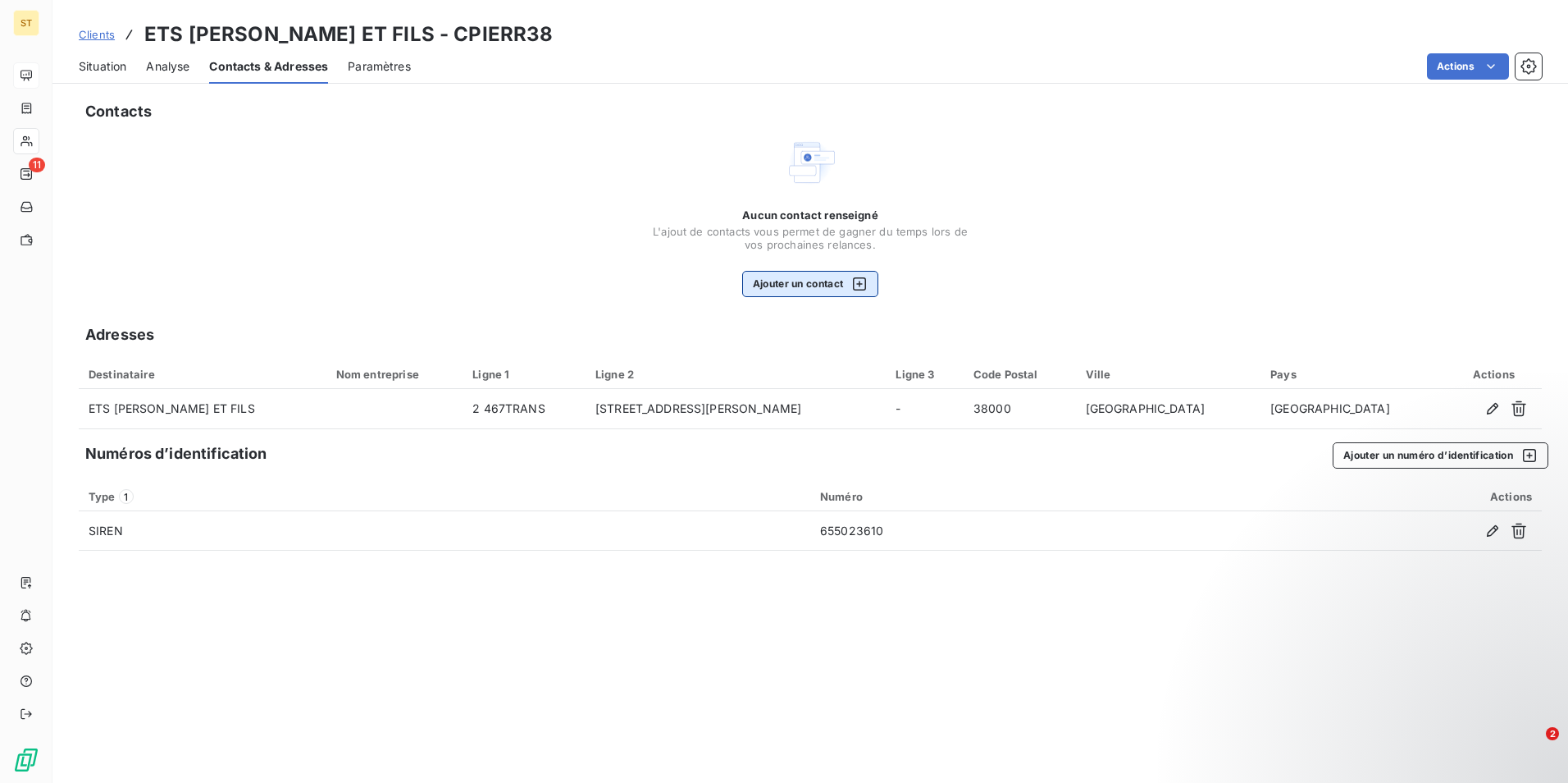
click at [793, 287] on button "Ajouter un contact" at bounding box center [810, 283] width 137 height 26
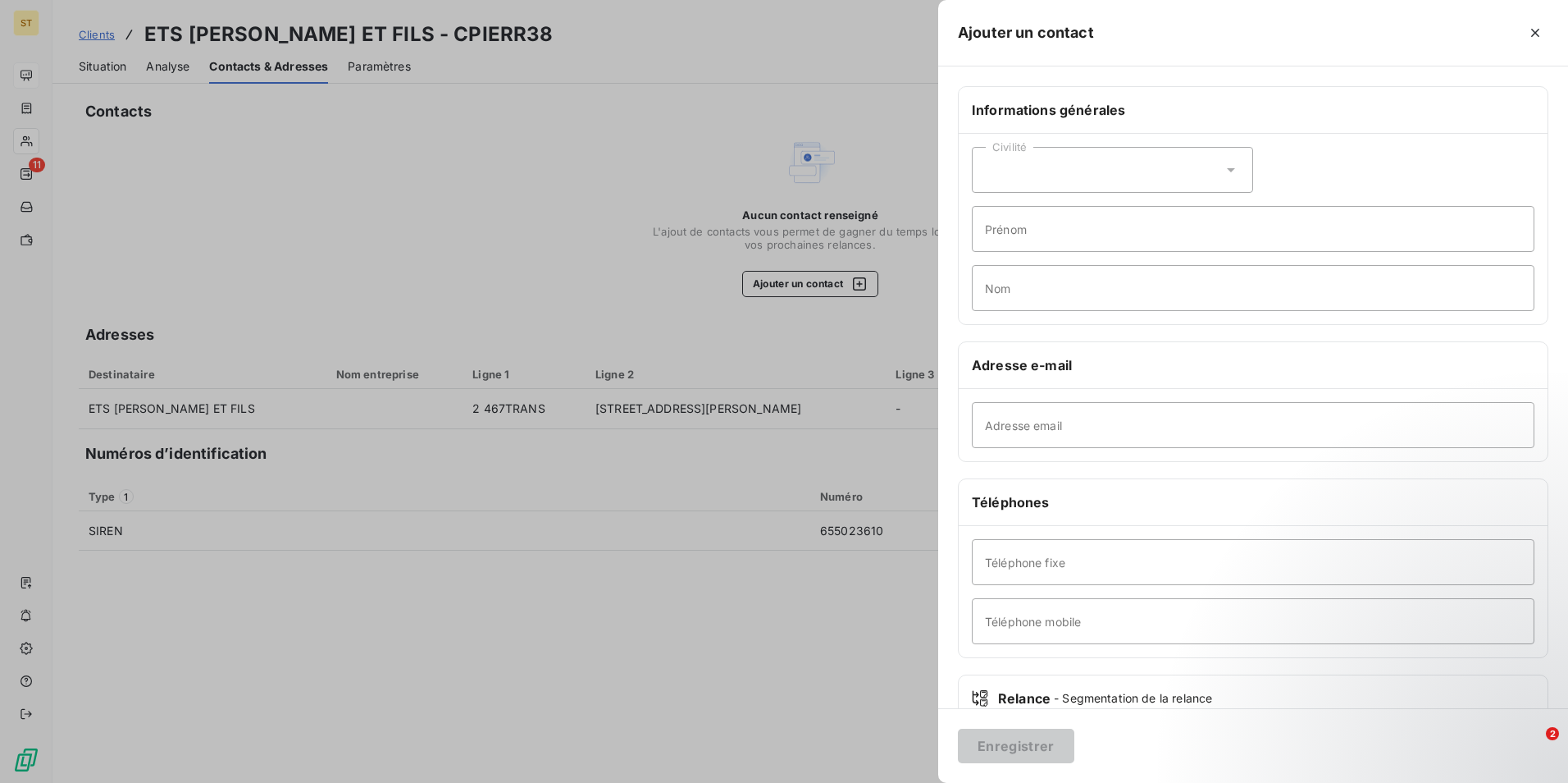
click at [347, 206] on div at bounding box center [784, 392] width 1568 height 783
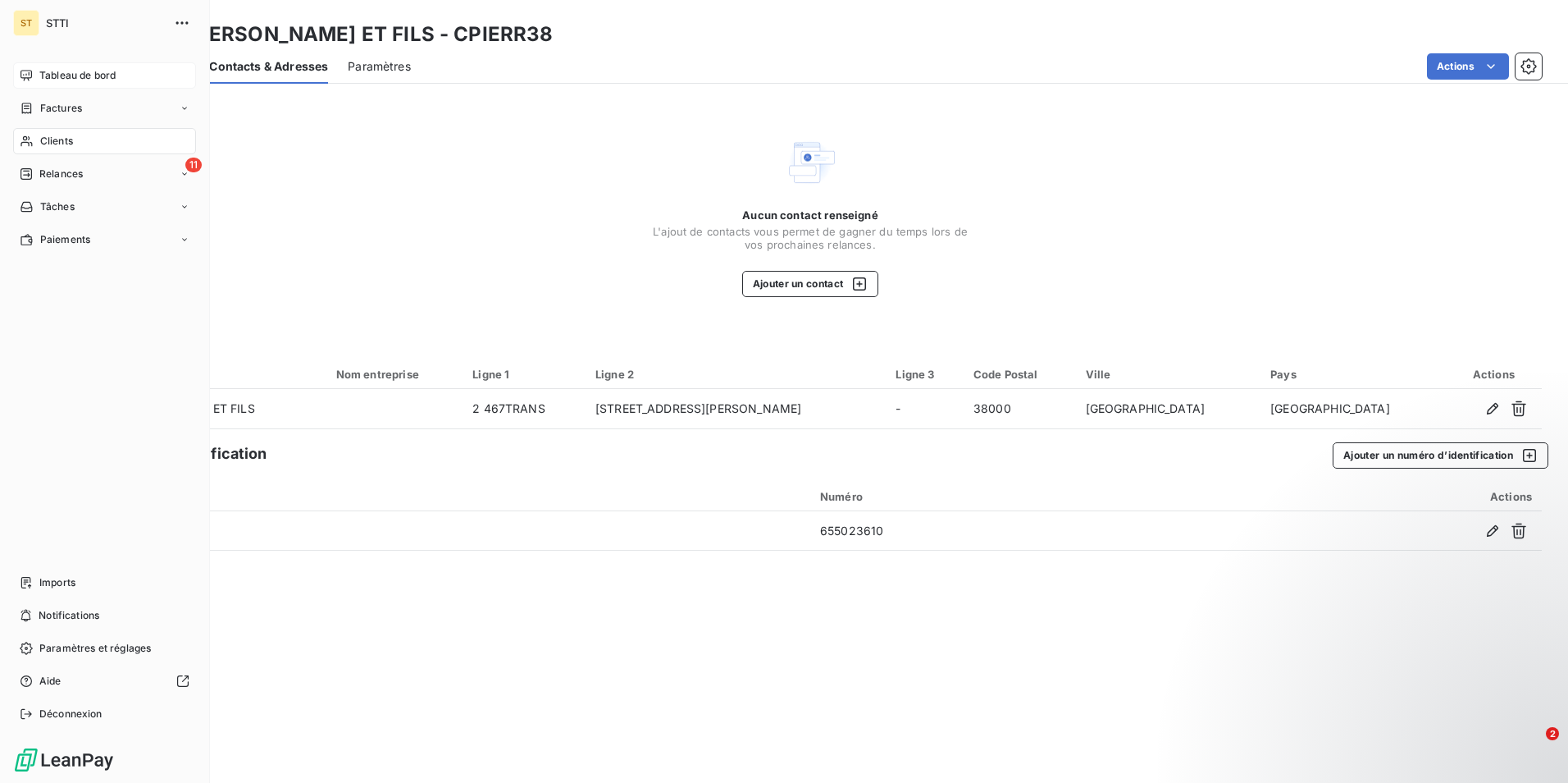
click at [72, 138] on span "Clients" at bounding box center [56, 141] width 33 height 15
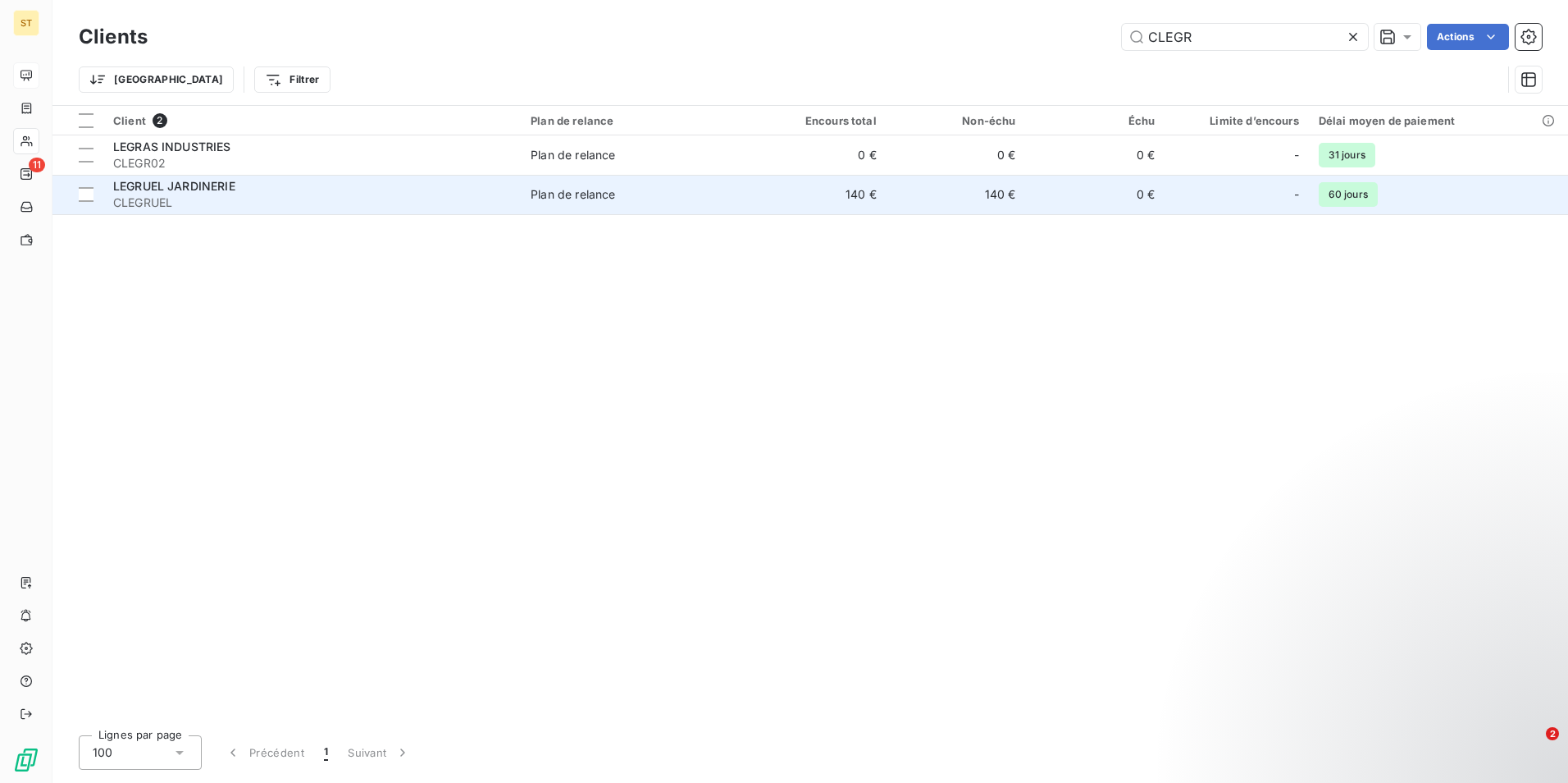
type input "CLEGR"
click at [175, 195] on span "CLEGRUEL" at bounding box center [312, 202] width 398 height 17
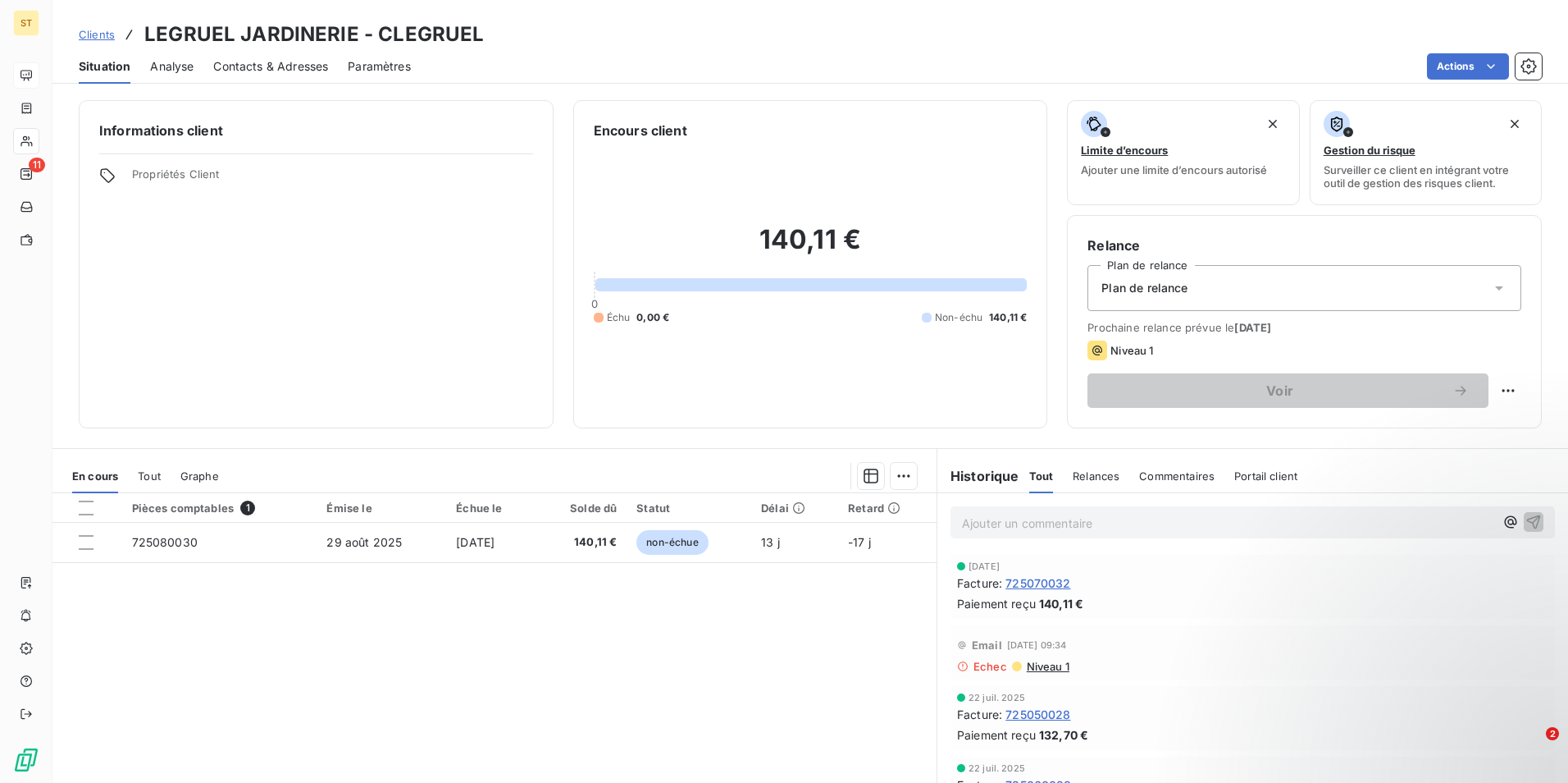
click at [265, 68] on span "Contacts & Adresses" at bounding box center [270, 66] width 115 height 17
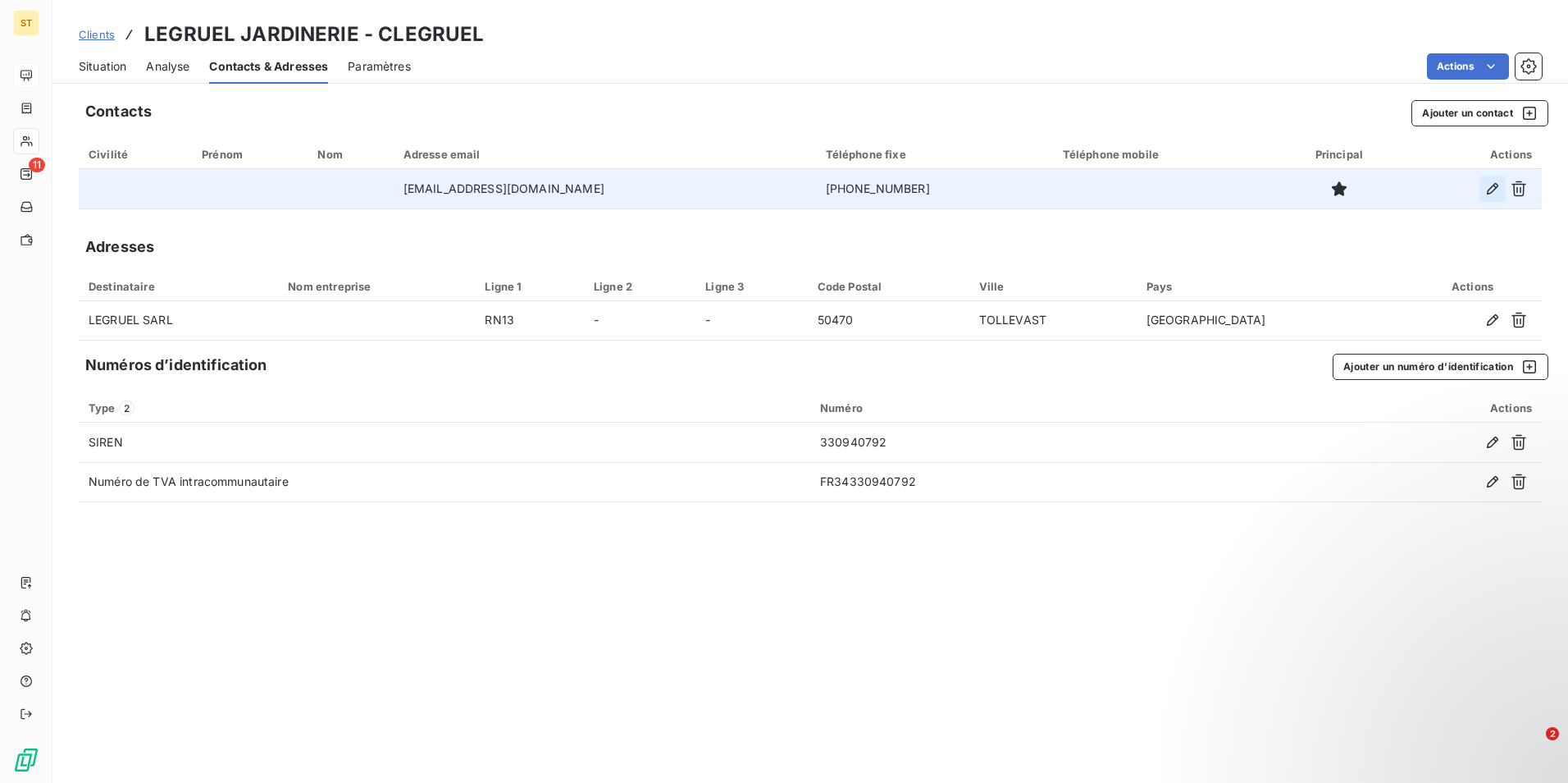
click at [1483, 191] on button "button" at bounding box center [1492, 188] width 26 height 26
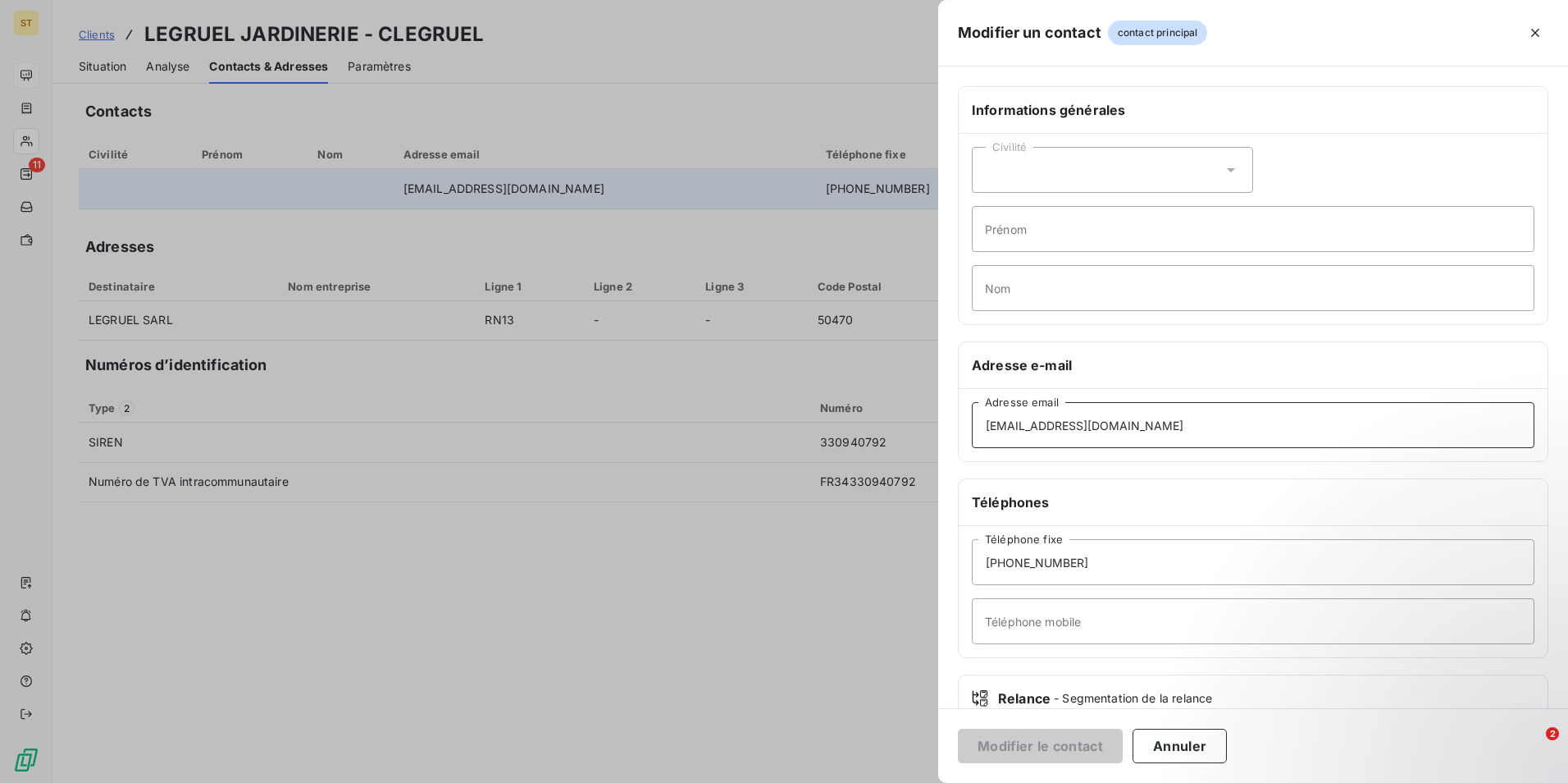
drag, startPoint x: 1170, startPoint y: 415, endPoint x: 914, endPoint y: 432, distance: 256.6
click at [914, 782] on div "Modifier un contact contact principal Informations générales Civilité Prénom No…" at bounding box center [784, 783] width 1568 height 0
paste input "[EMAIL_ADDRESS][DOMAIN_NAME]"
type input "[EMAIL_ADDRESS][DOMAIN_NAME]"
click at [1021, 749] on button "Modifier le contact" at bounding box center [1041, 745] width 165 height 34
